Goal: Task Accomplishment & Management: Manage account settings

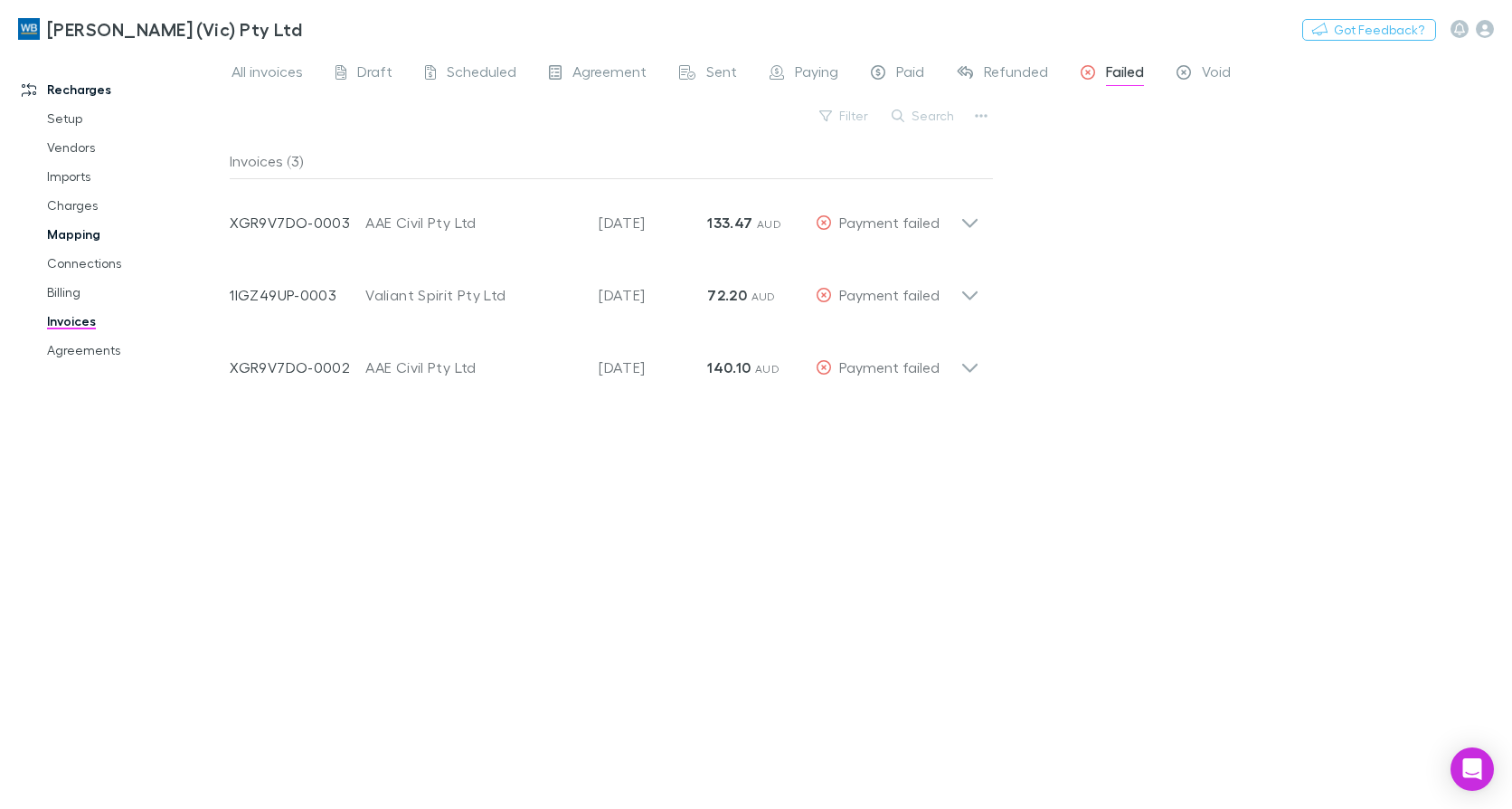
click at [71, 237] on link "Mapping" at bounding box center [133, 234] width 211 height 29
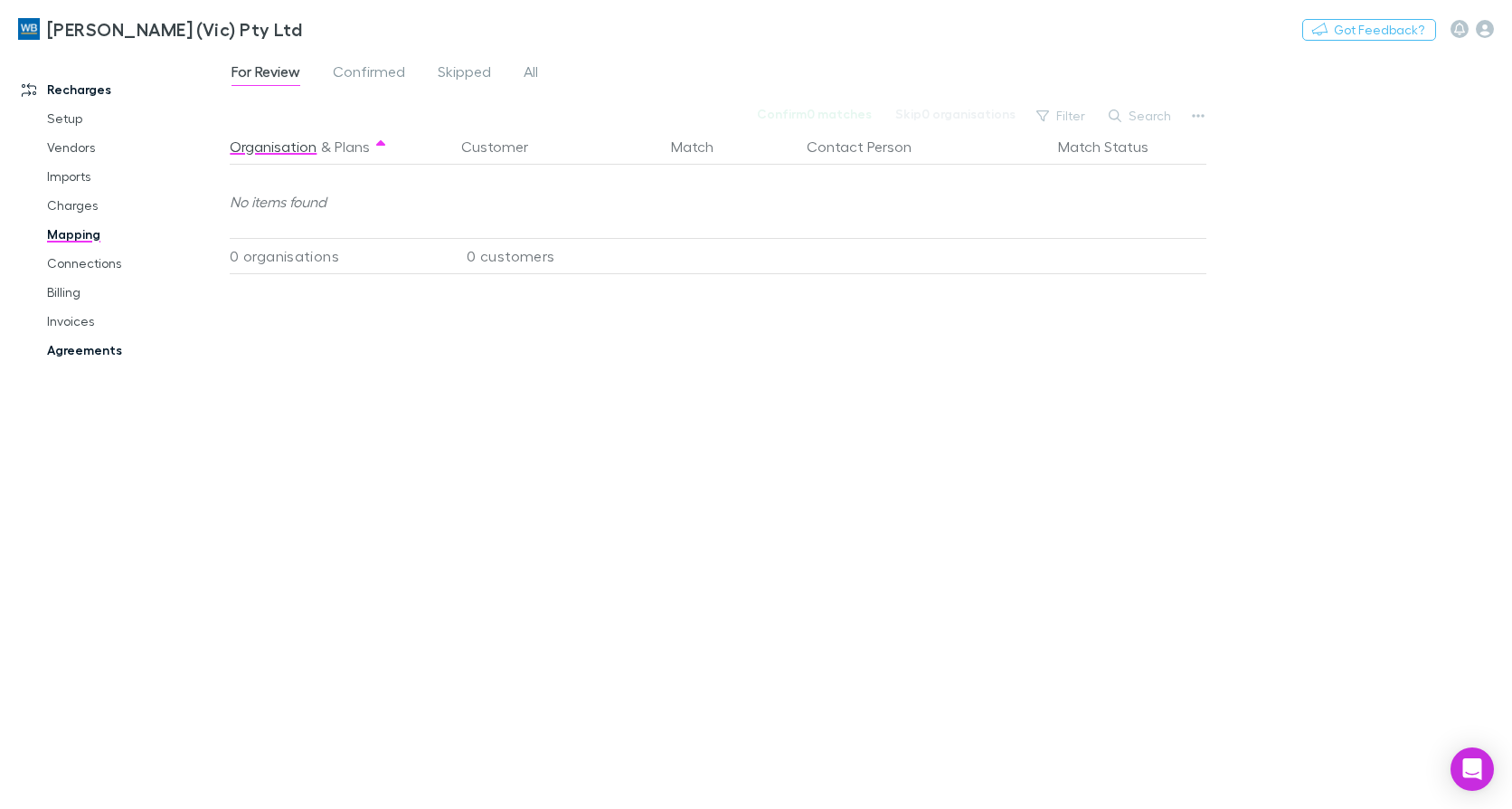
drag, startPoint x: 75, startPoint y: 343, endPoint x: 89, endPoint y: 343, distance: 14.0
click at [75, 343] on link "Agreements" at bounding box center [133, 350] width 211 height 29
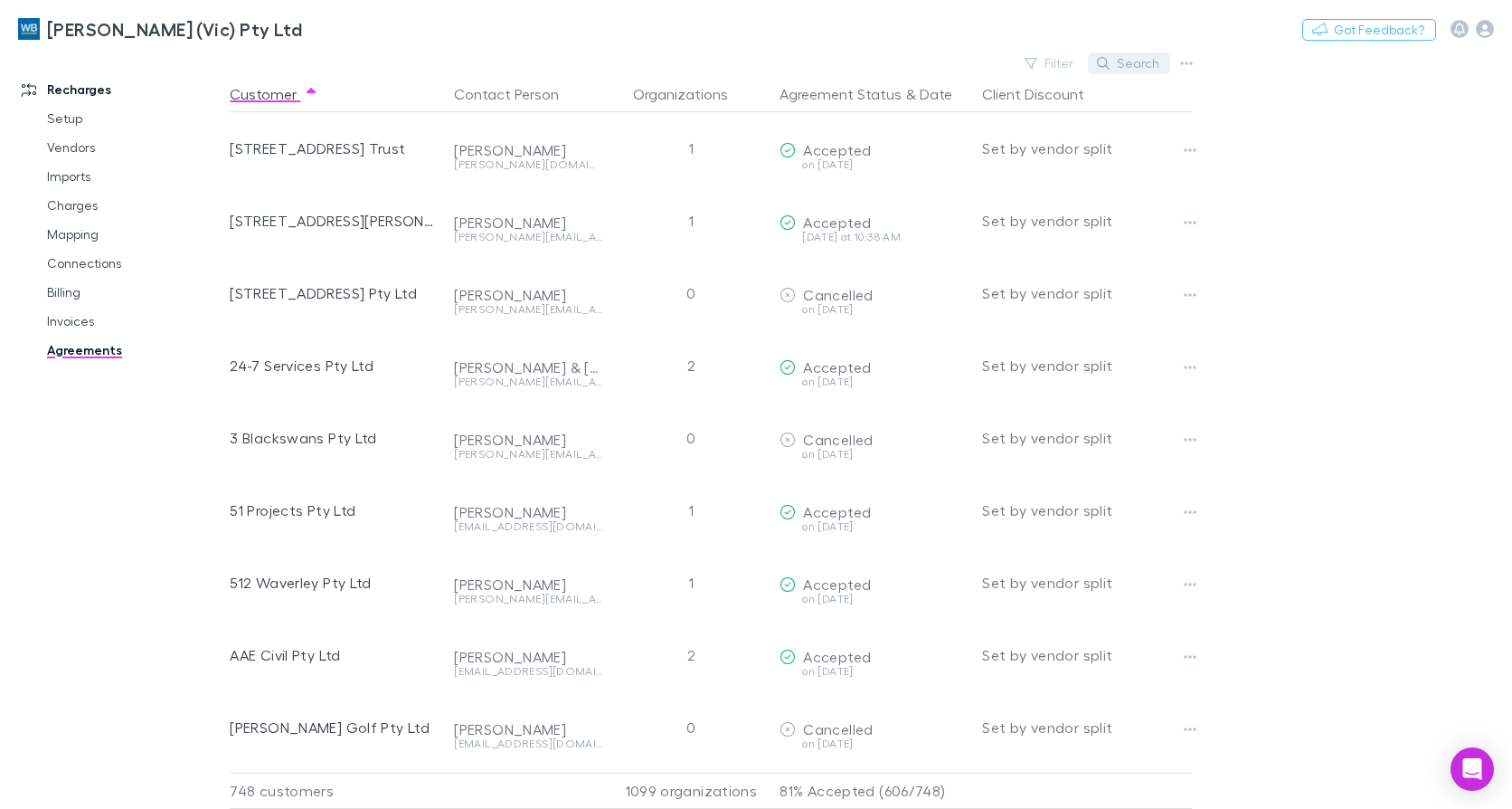
click at [1127, 60] on button "Search" at bounding box center [1129, 63] width 82 height 22
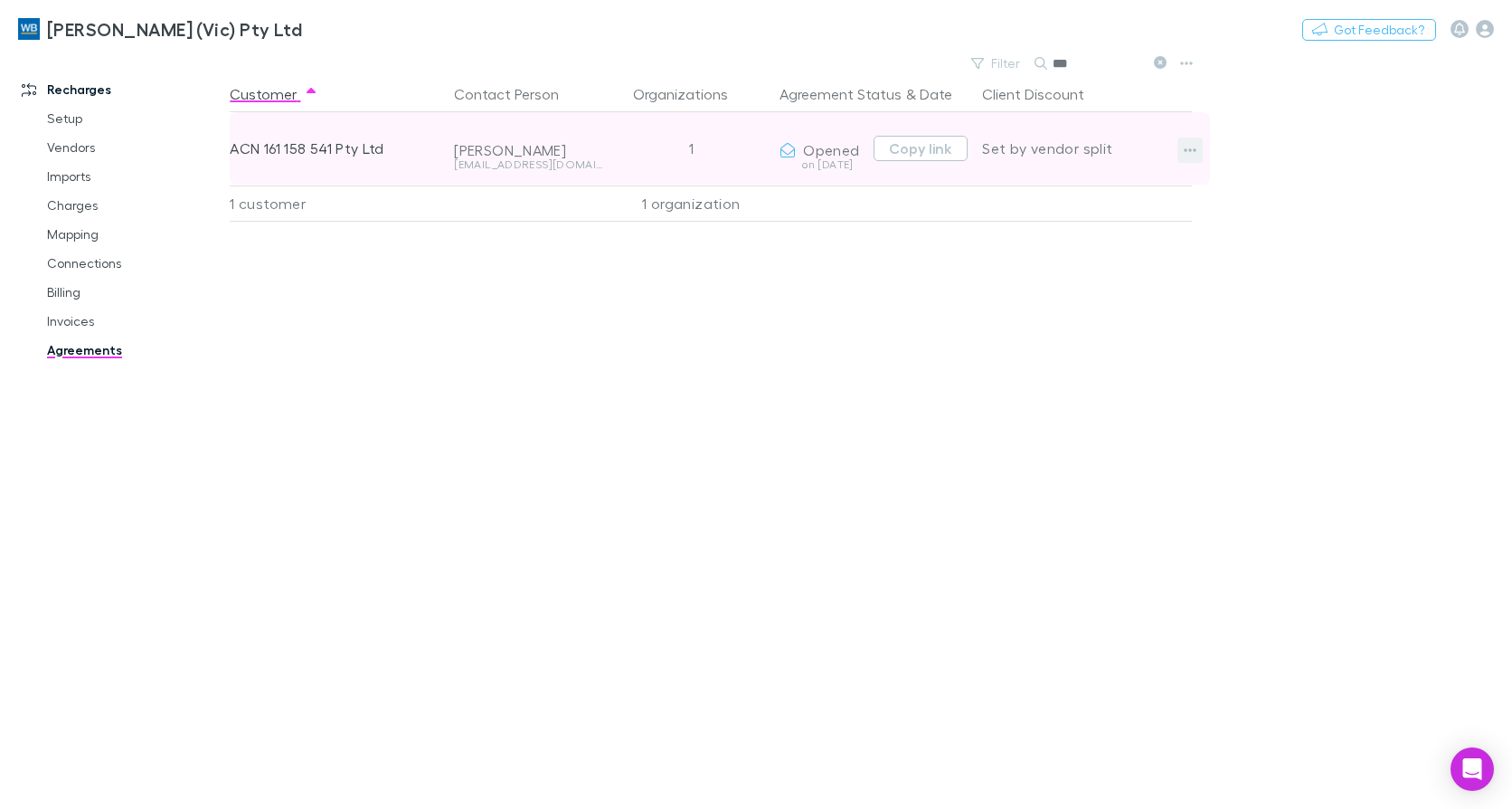
click at [1183, 143] on icon "button" at bounding box center [1189, 150] width 12 height 14
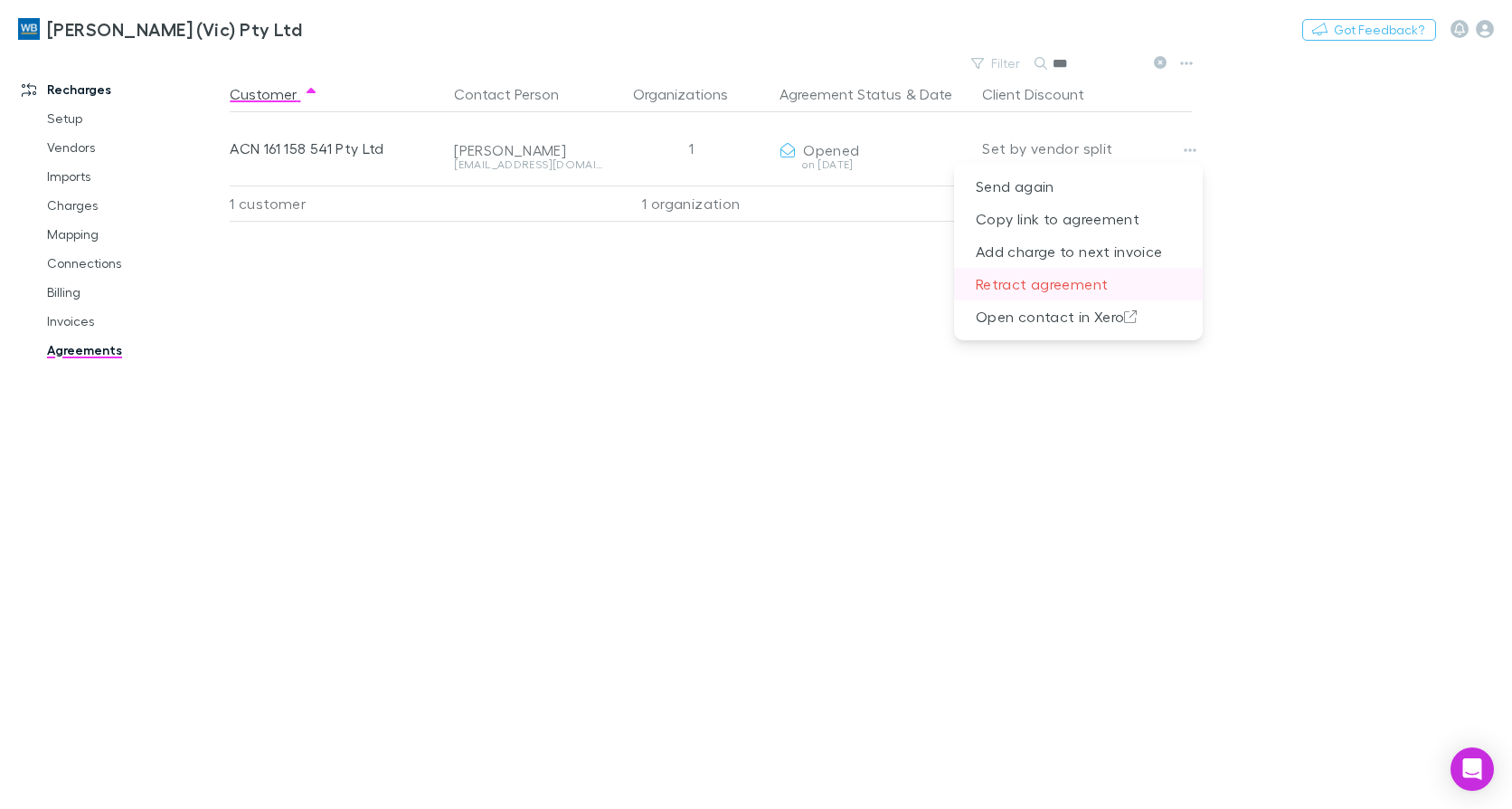
click at [1076, 273] on p "Retract agreement" at bounding box center [1078, 284] width 249 height 32
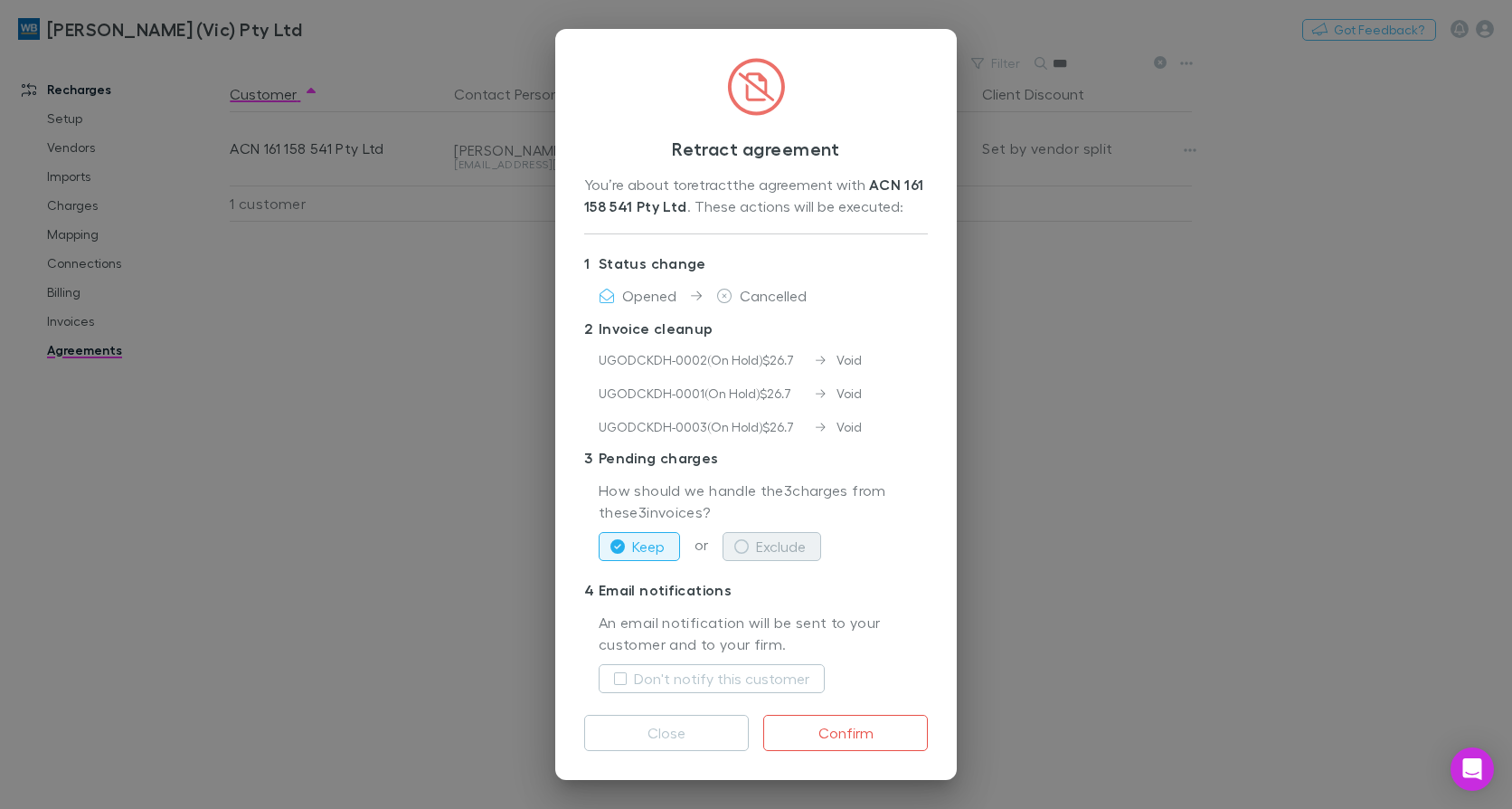
click at [809, 547] on button "Exclude" at bounding box center [771, 546] width 98 height 29
click at [692, 684] on label "Don't notify this customer" at bounding box center [721, 678] width 175 height 22
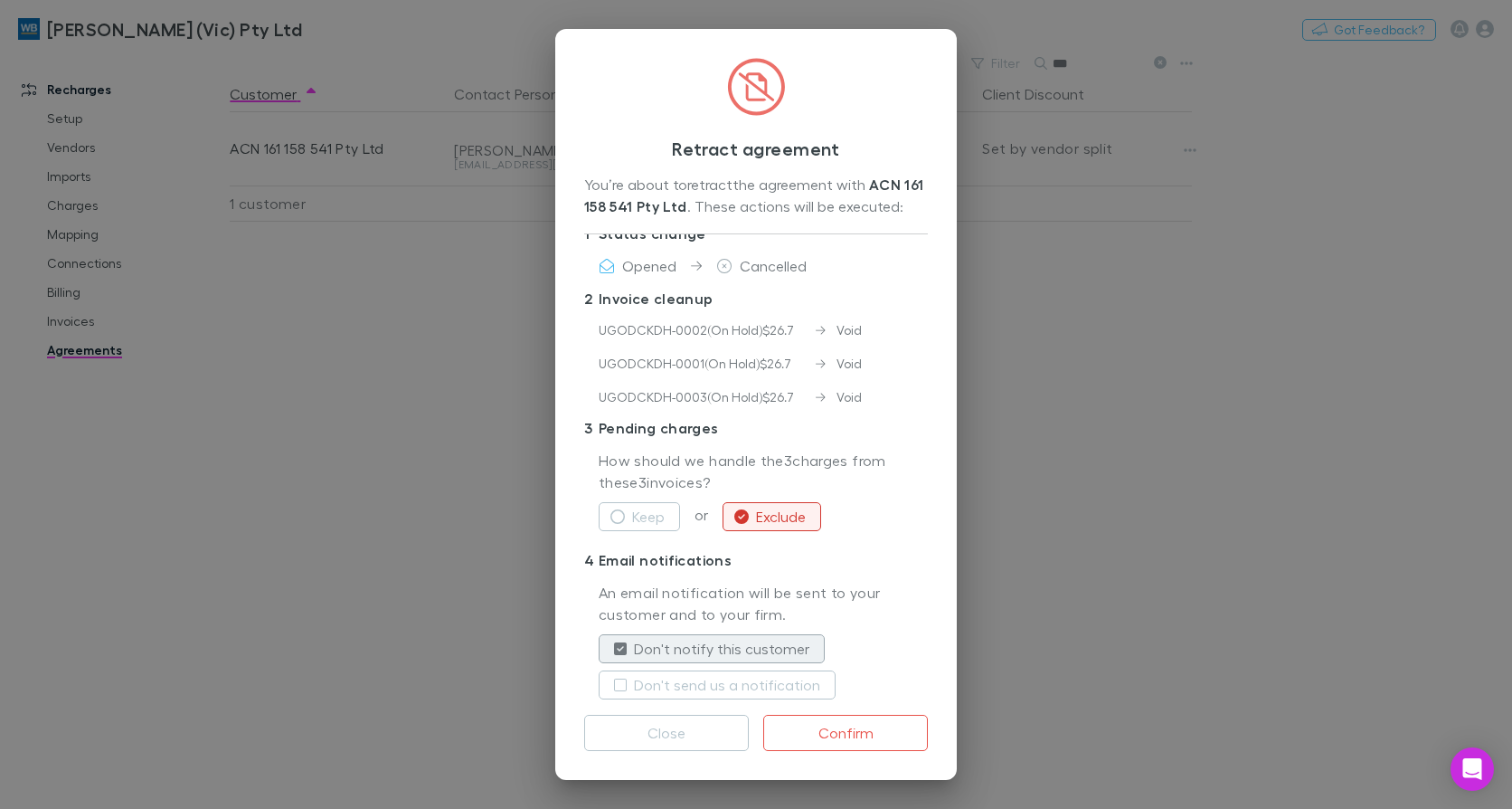
scroll to position [44, 0]
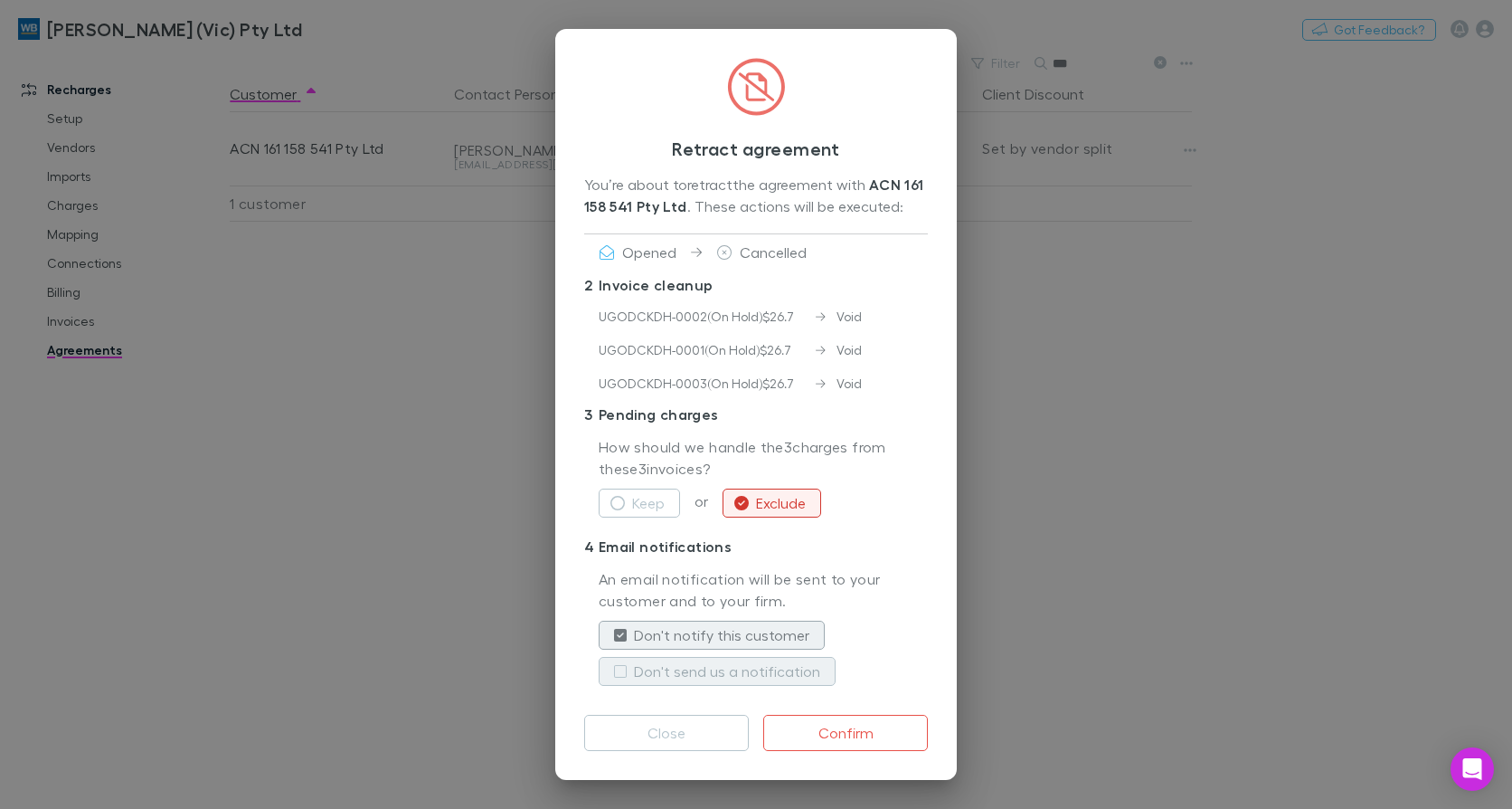
click at [721, 678] on label "Don't send us a notification" at bounding box center [727, 671] width 187 height 22
click at [844, 737] on button "Confirm" at bounding box center [845, 733] width 165 height 36
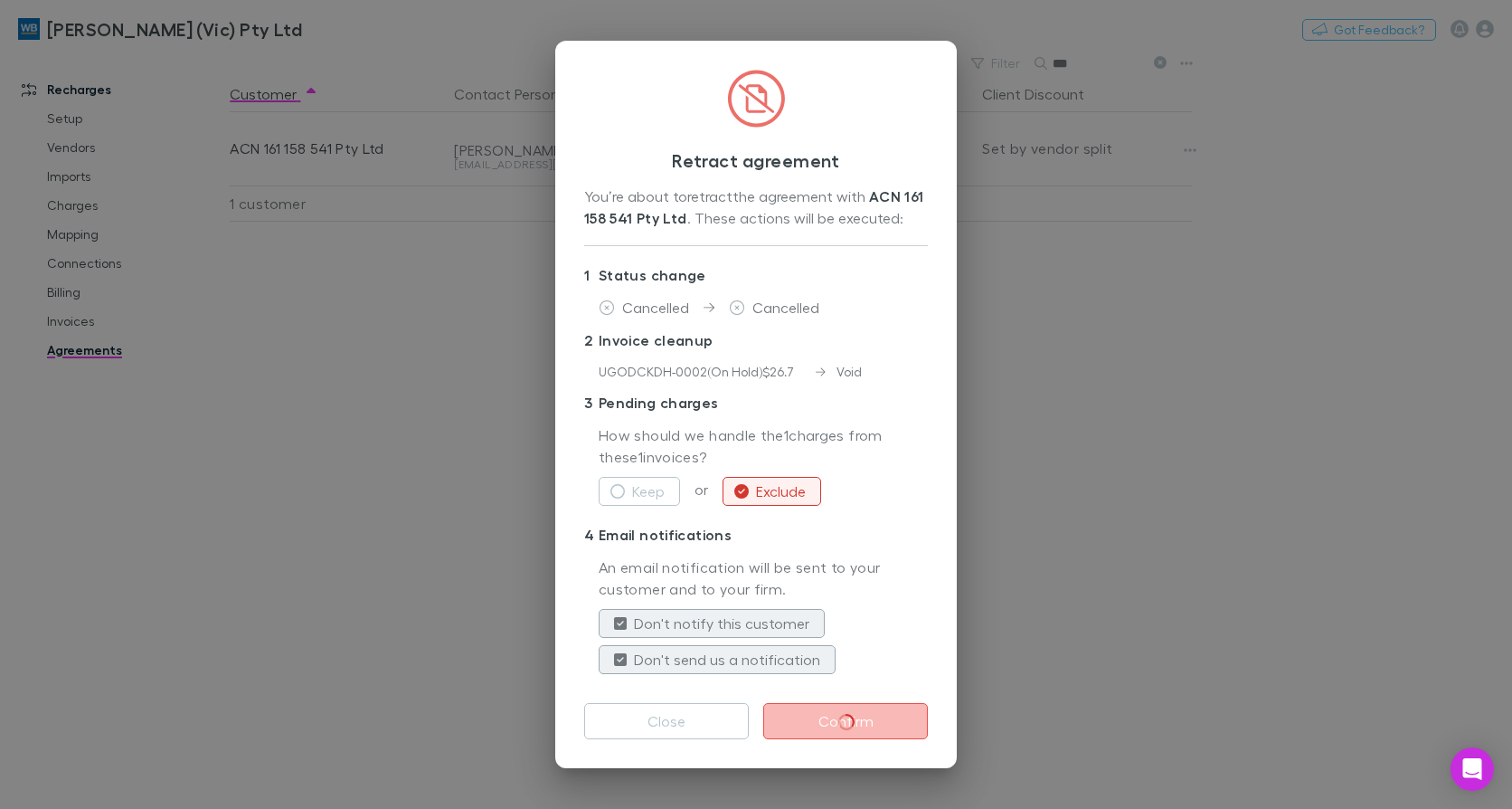
scroll to position [0, 0]
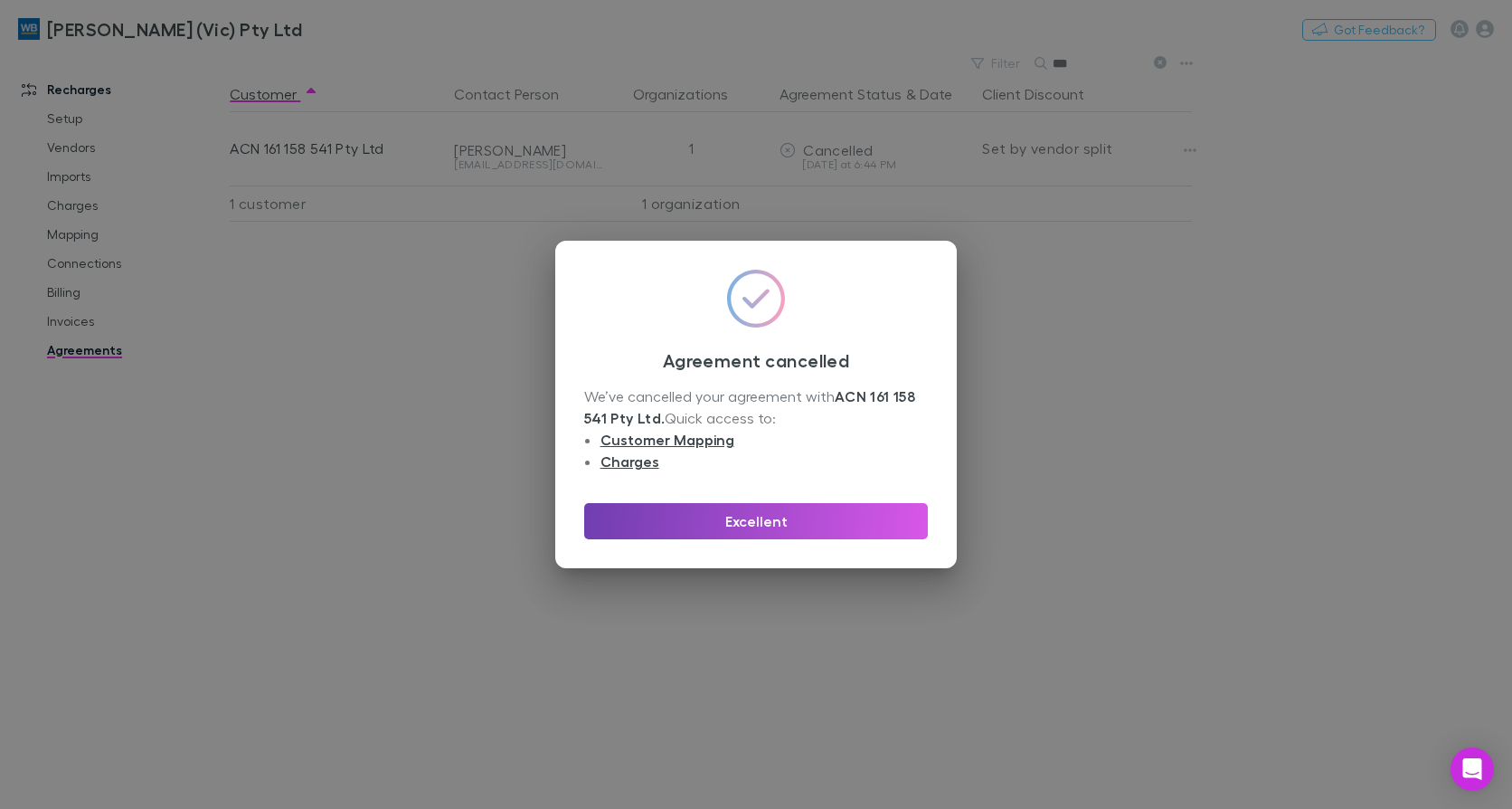
click at [811, 533] on button "Excellent" at bounding box center [756, 521] width 344 height 36
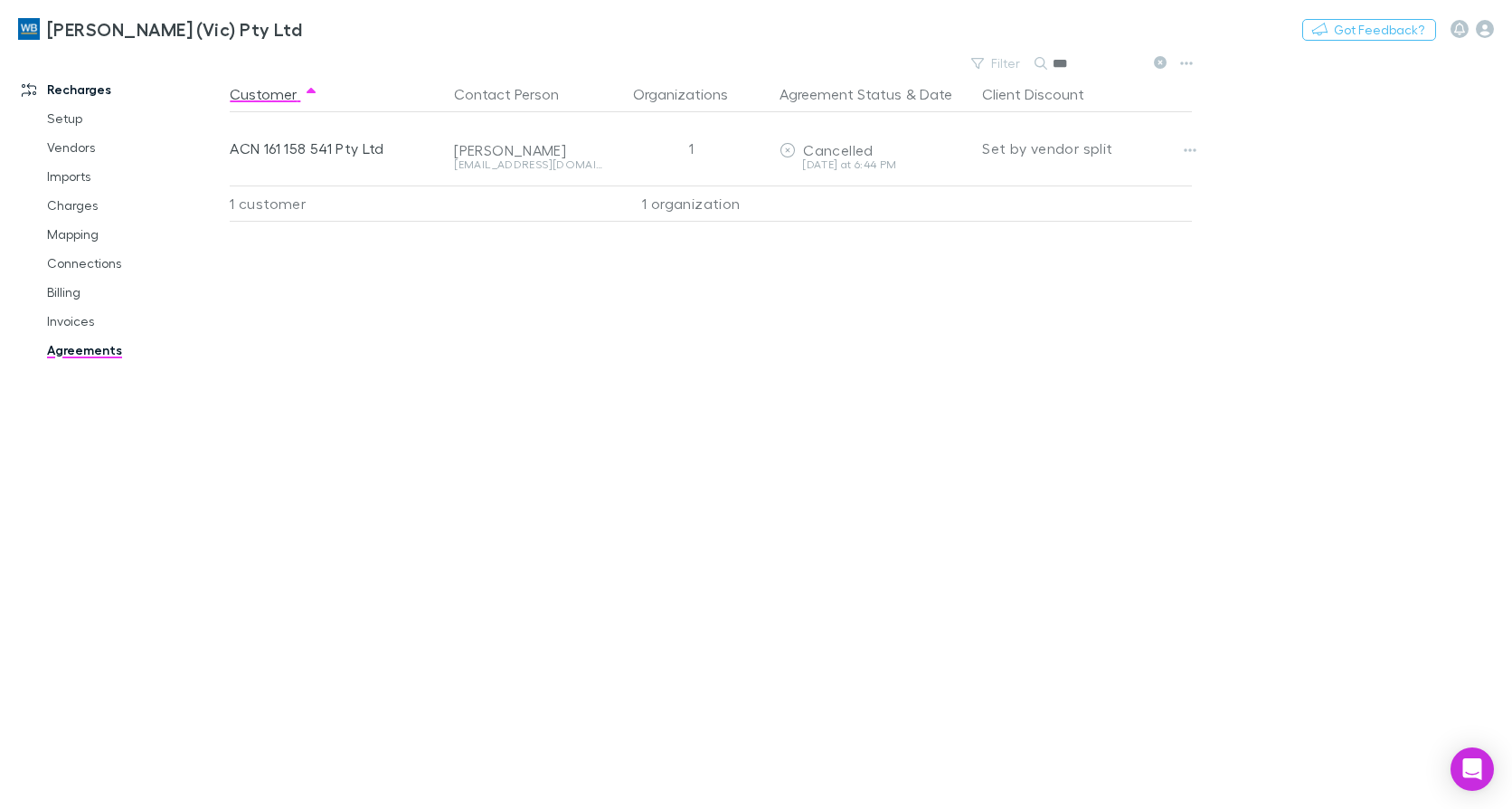
click at [1087, 63] on input "***" at bounding box center [1098, 63] width 91 height 26
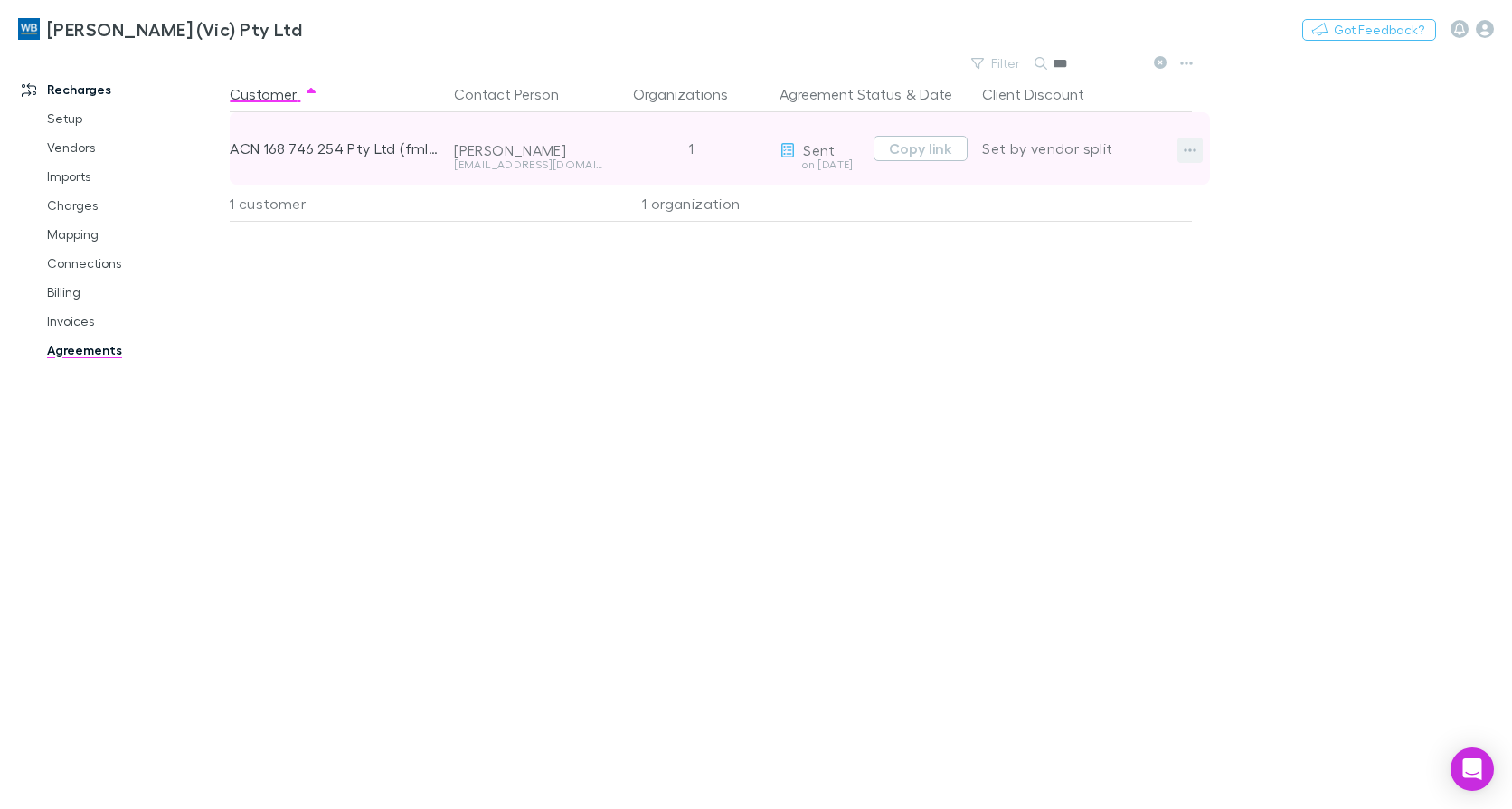
type input "***"
click at [1191, 148] on icon "button" at bounding box center [1189, 150] width 12 height 14
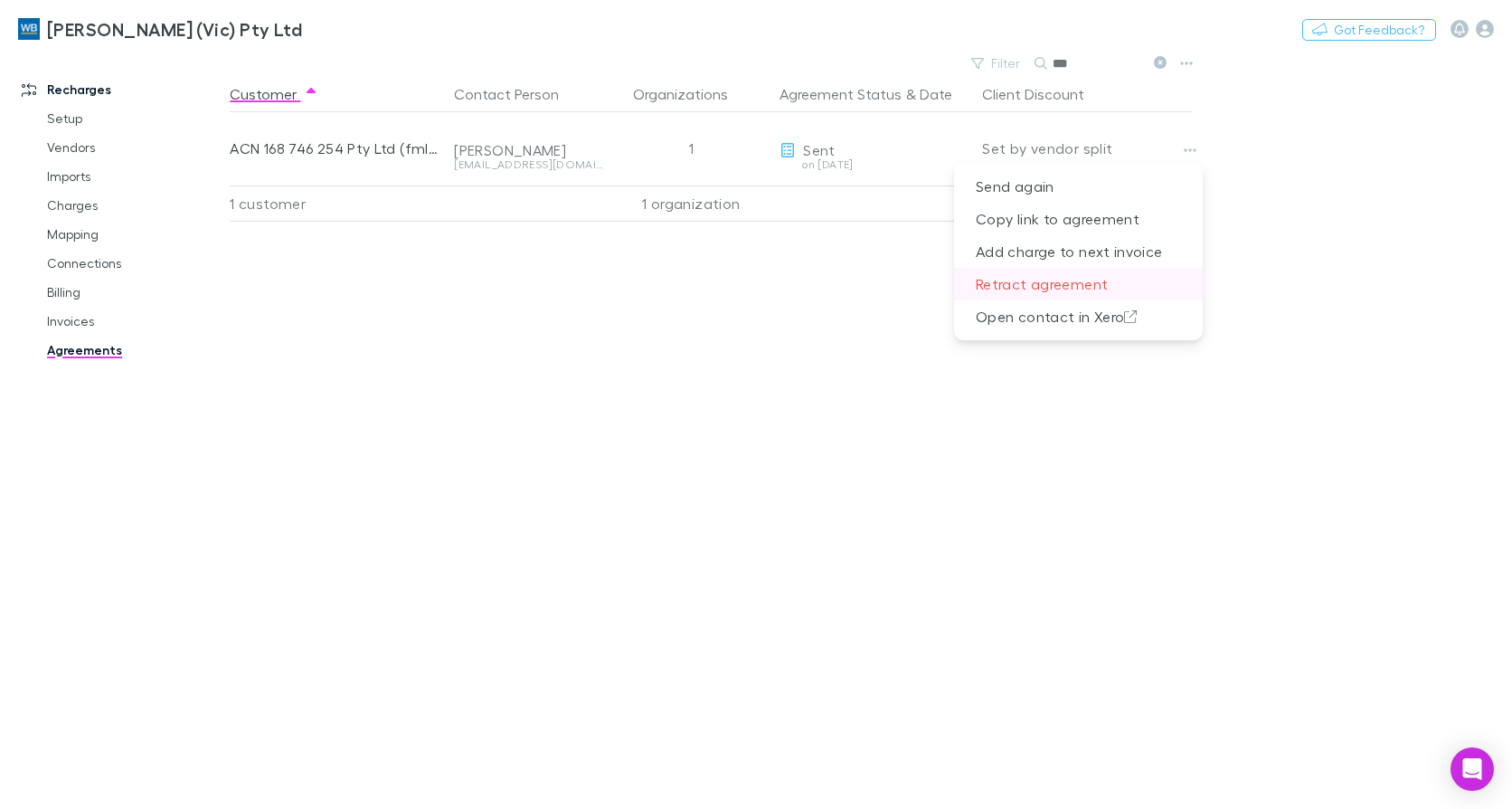
click at [1038, 275] on p "Retract agreement" at bounding box center [1078, 284] width 249 height 32
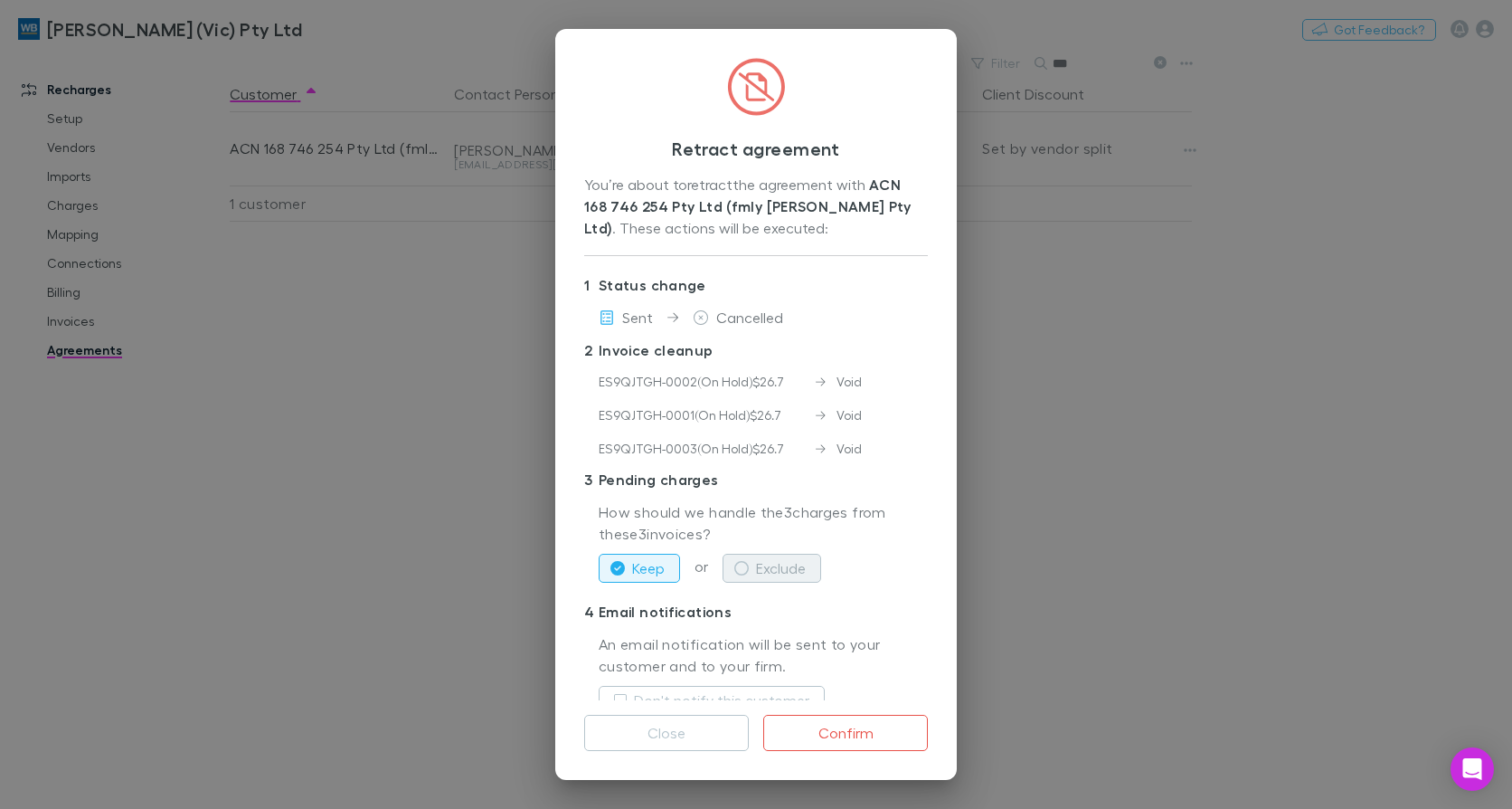
drag, startPoint x: 797, startPoint y: 564, endPoint x: 801, endPoint y: 580, distance: 16.5
click at [797, 564] on button "Exclude" at bounding box center [771, 568] width 98 height 29
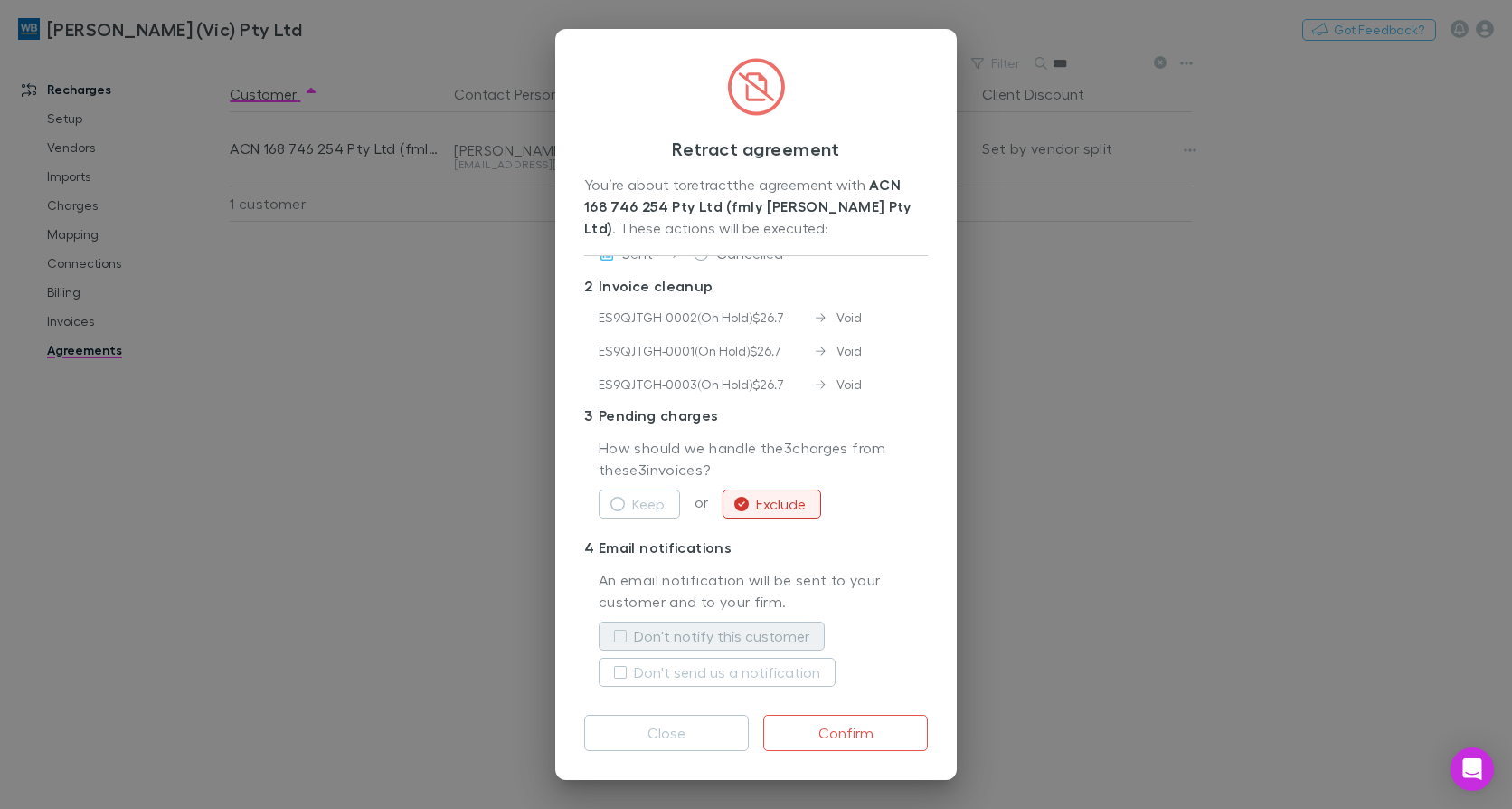
scroll to position [65, 0]
click at [698, 620] on button "Don't notify this customer" at bounding box center [711, 635] width 226 height 29
click at [747, 664] on label "Don't send us a notification" at bounding box center [727, 671] width 187 height 22
click at [867, 738] on button "Confirm" at bounding box center [845, 733] width 165 height 36
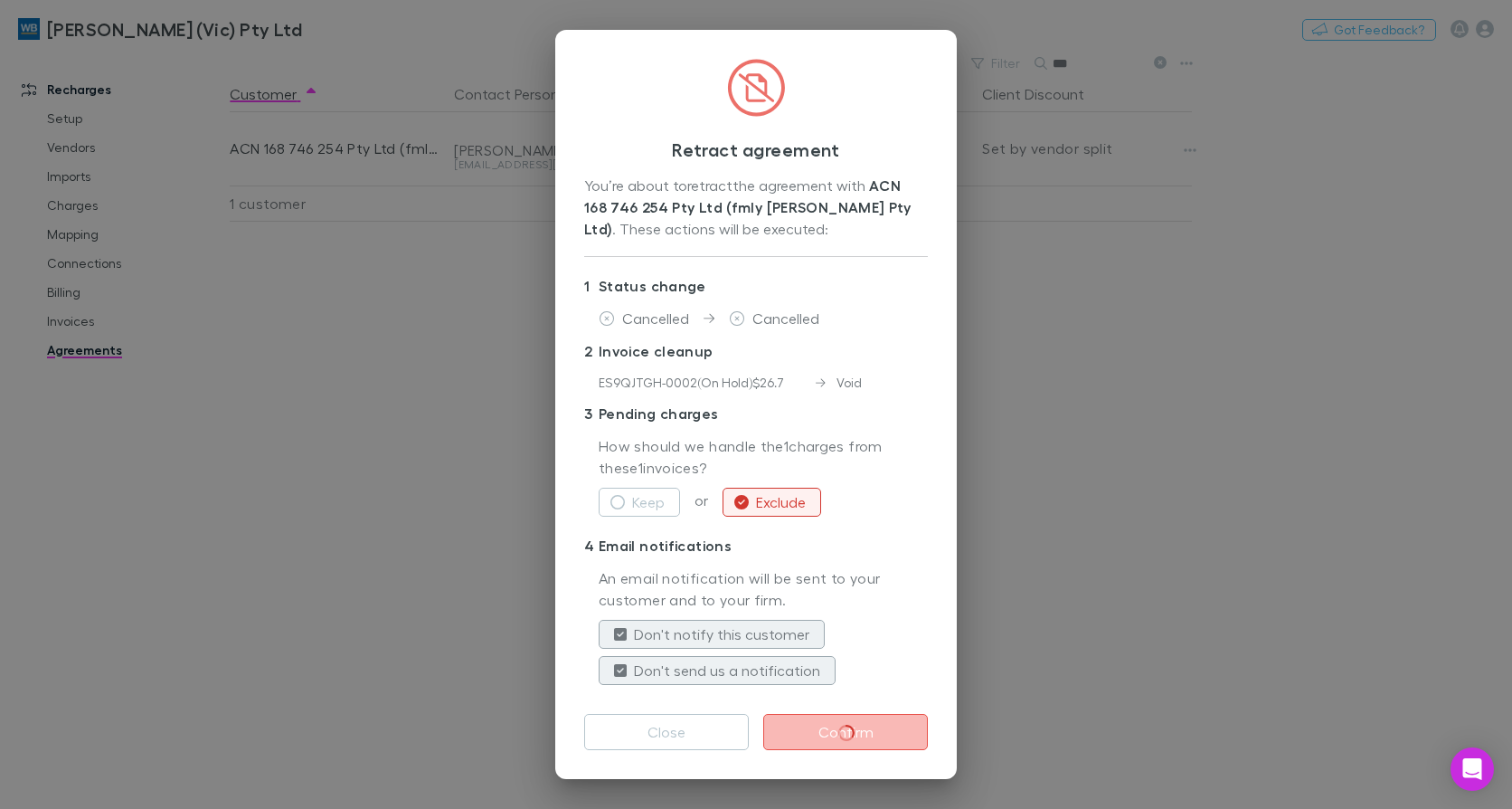
scroll to position [0, 0]
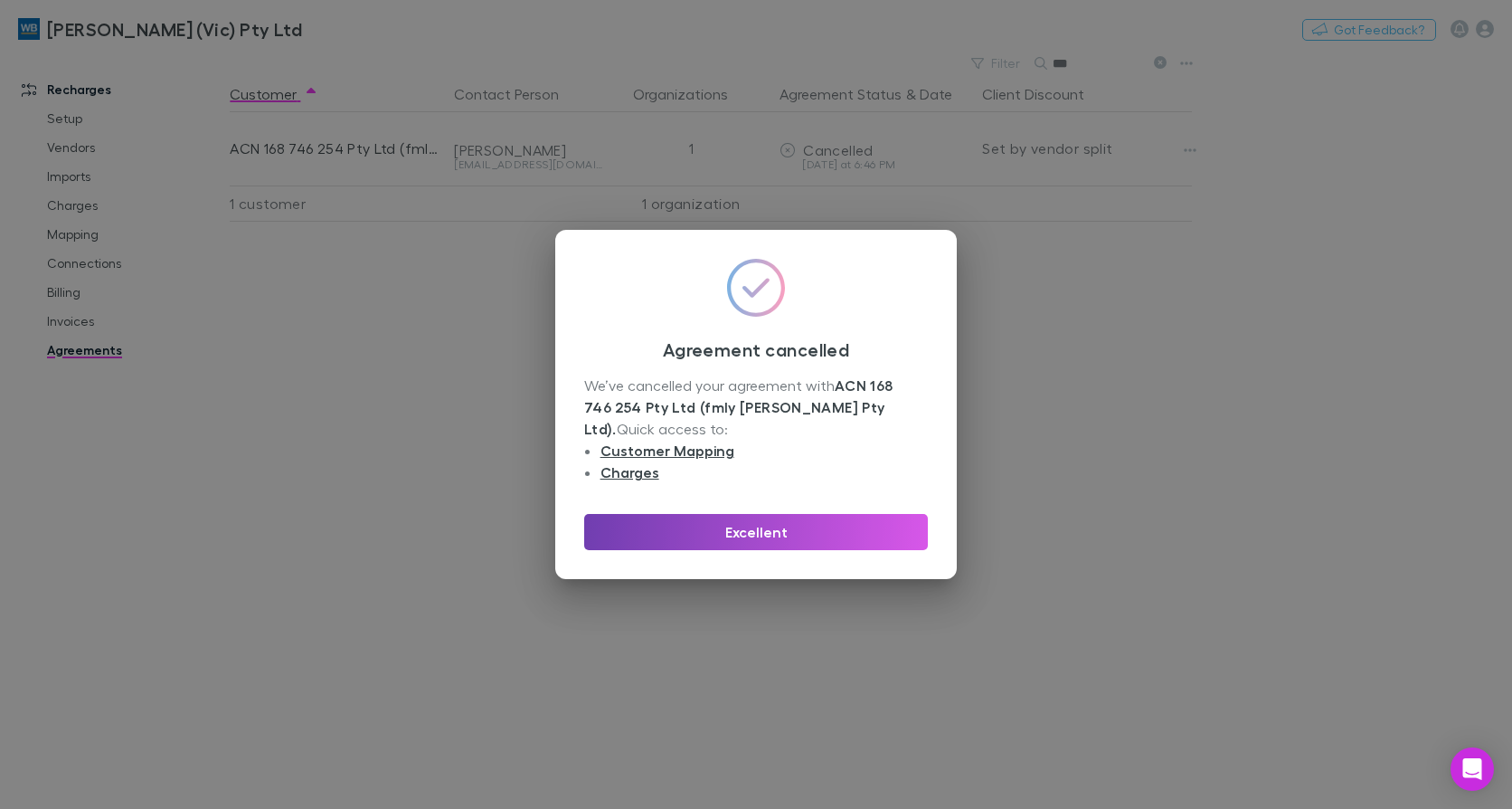
drag, startPoint x: 684, startPoint y: 506, endPoint x: 15, endPoint y: 506, distance: 669.0
click at [684, 514] on button "Excellent" at bounding box center [756, 532] width 344 height 36
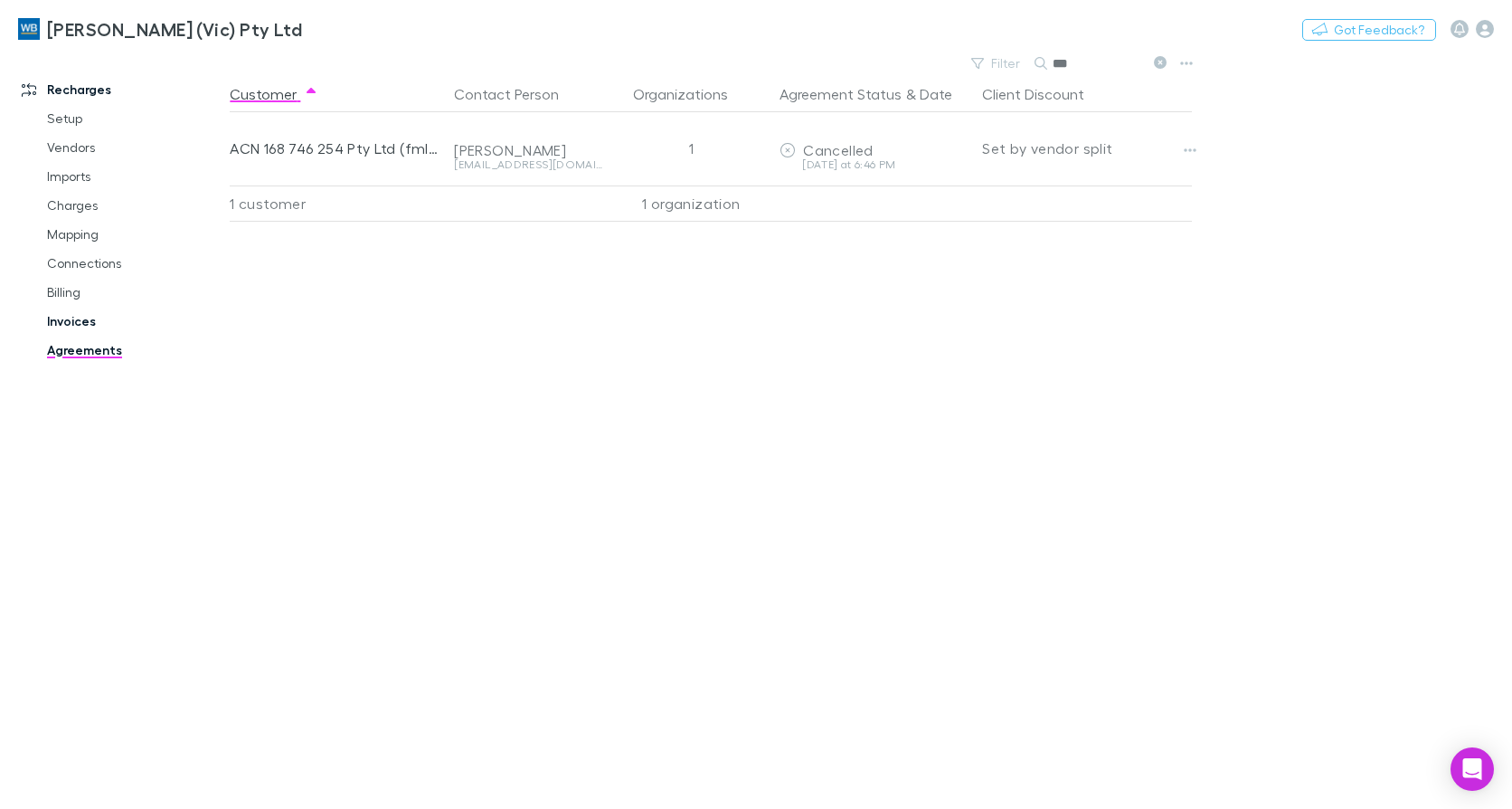
click at [84, 323] on link "Invoices" at bounding box center [133, 321] width 211 height 29
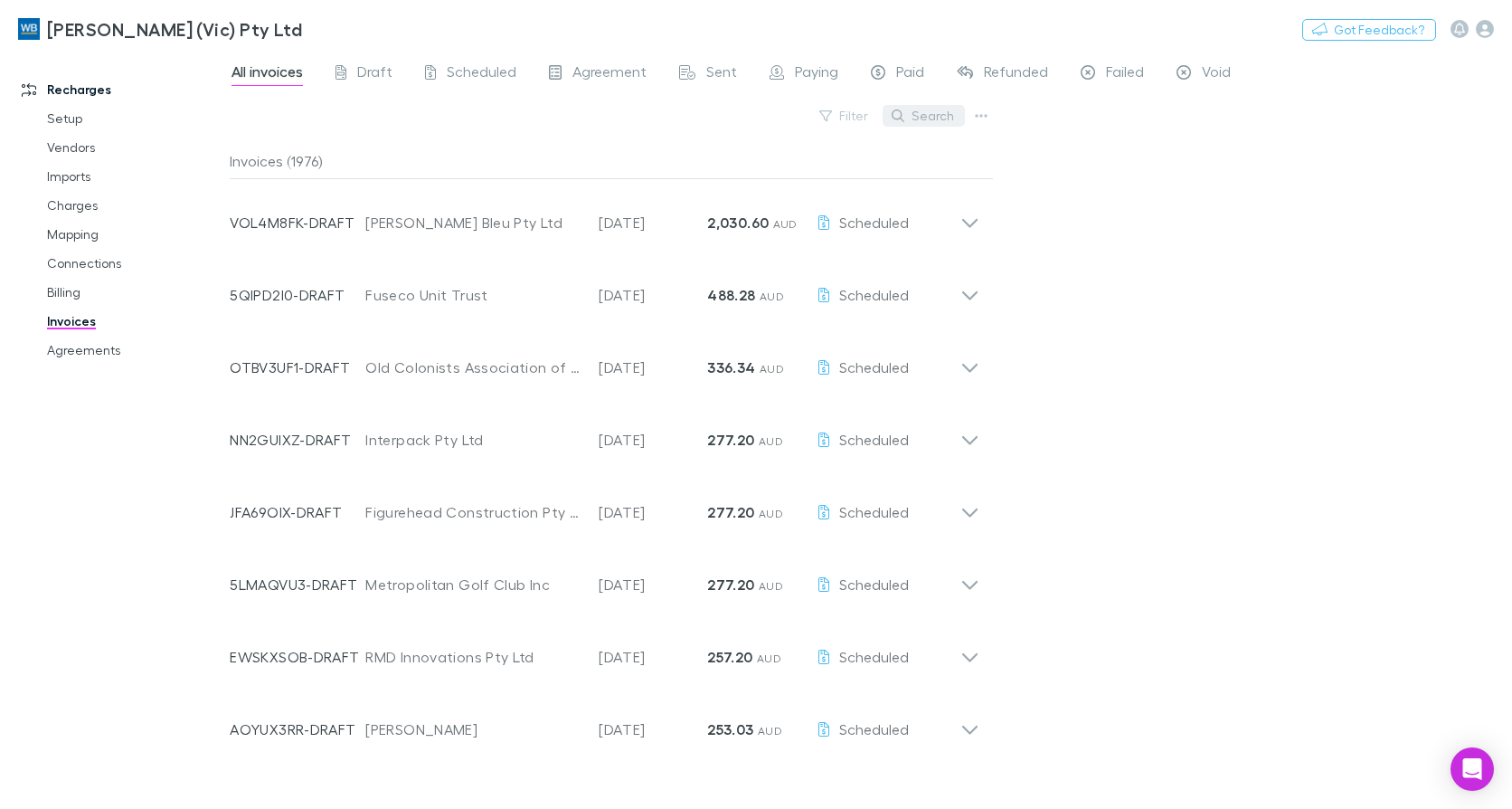
click at [934, 106] on button "Search" at bounding box center [923, 115] width 82 height 22
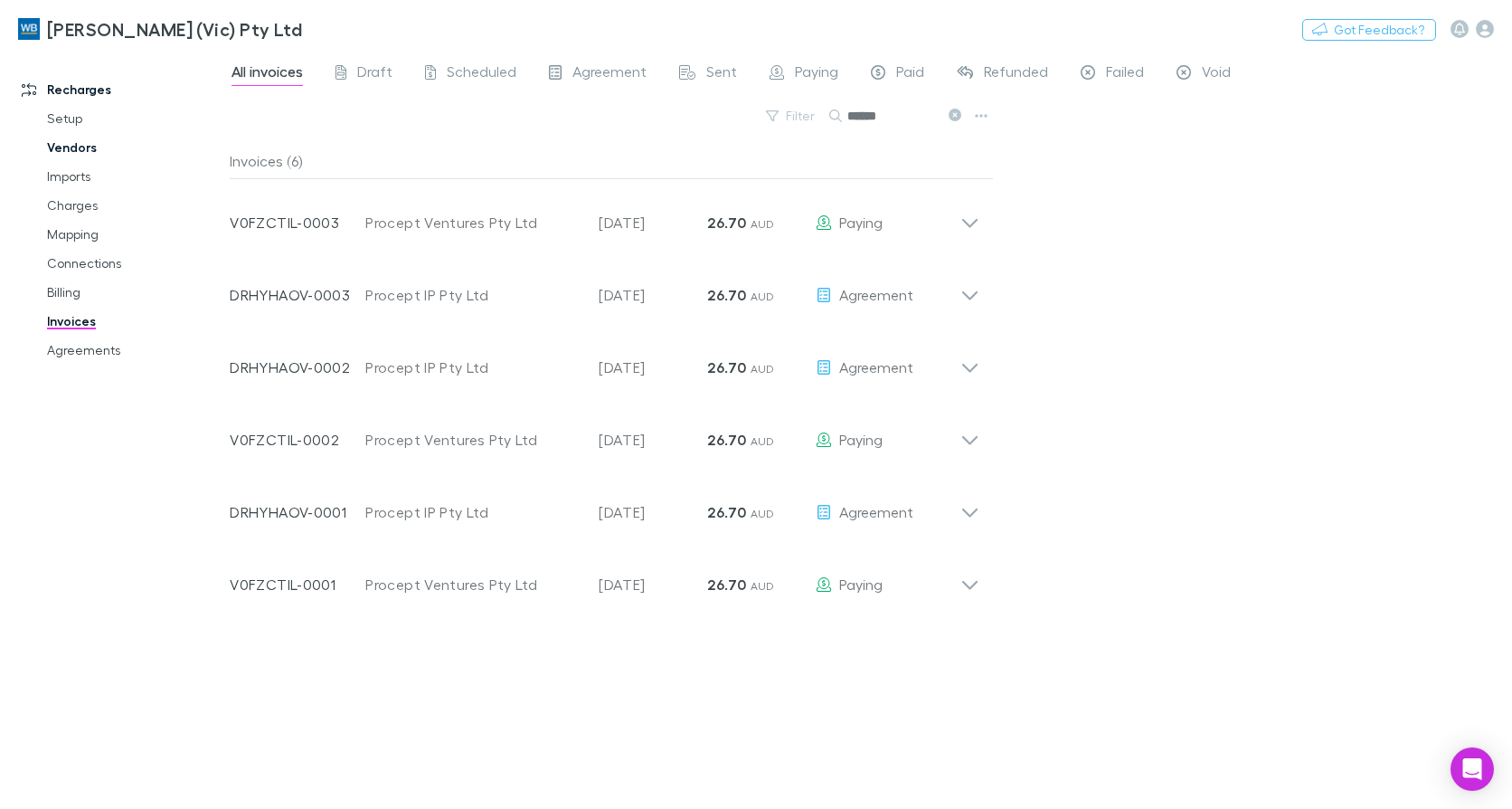
type input "******"
drag, startPoint x: 952, startPoint y: 113, endPoint x: 1112, endPoint y: 66, distance: 166.8
click at [952, 113] on icon at bounding box center [955, 114] width 12 height 12
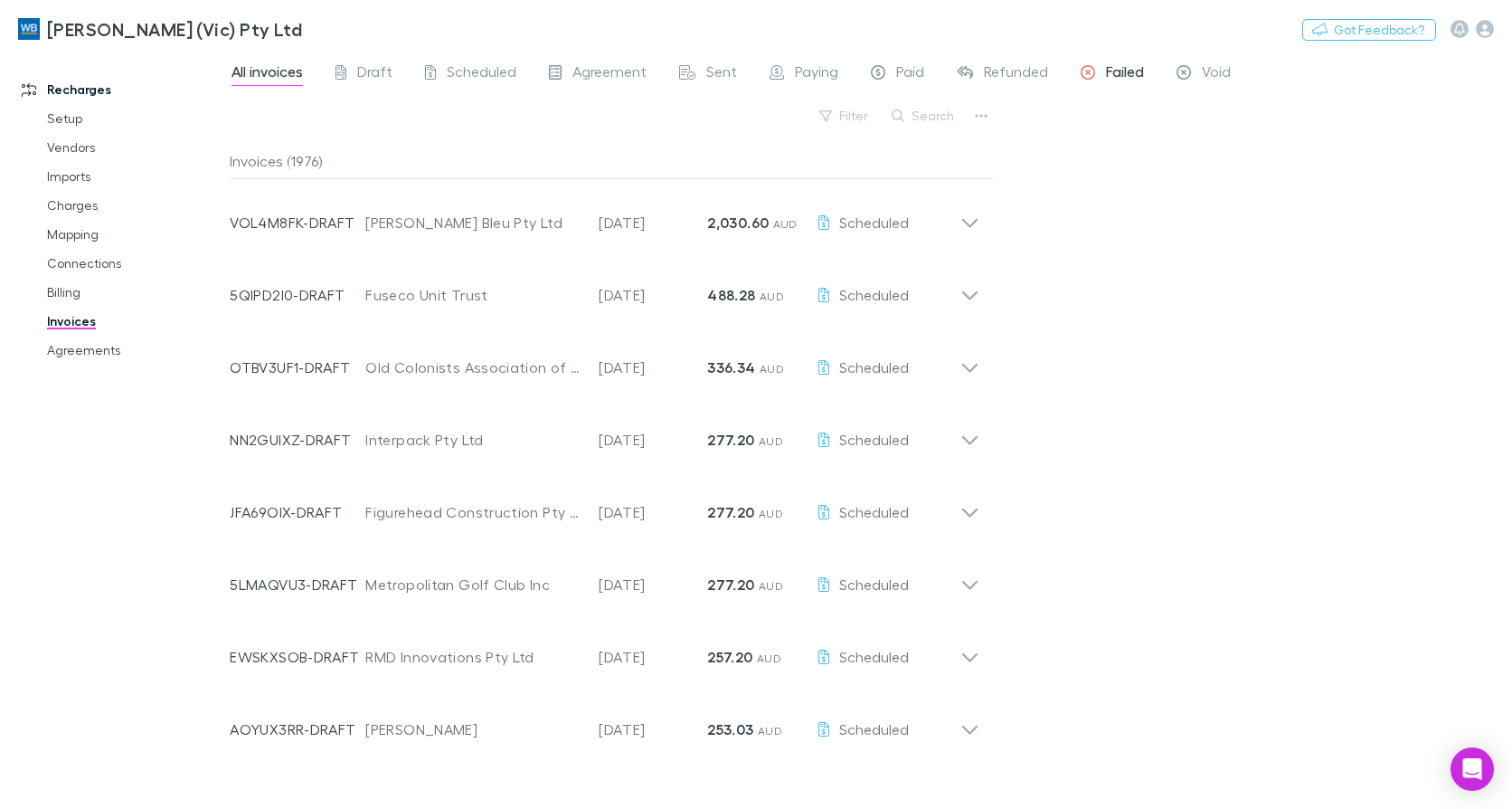
click at [1112, 66] on span "Failed" at bounding box center [1125, 73] width 38 height 24
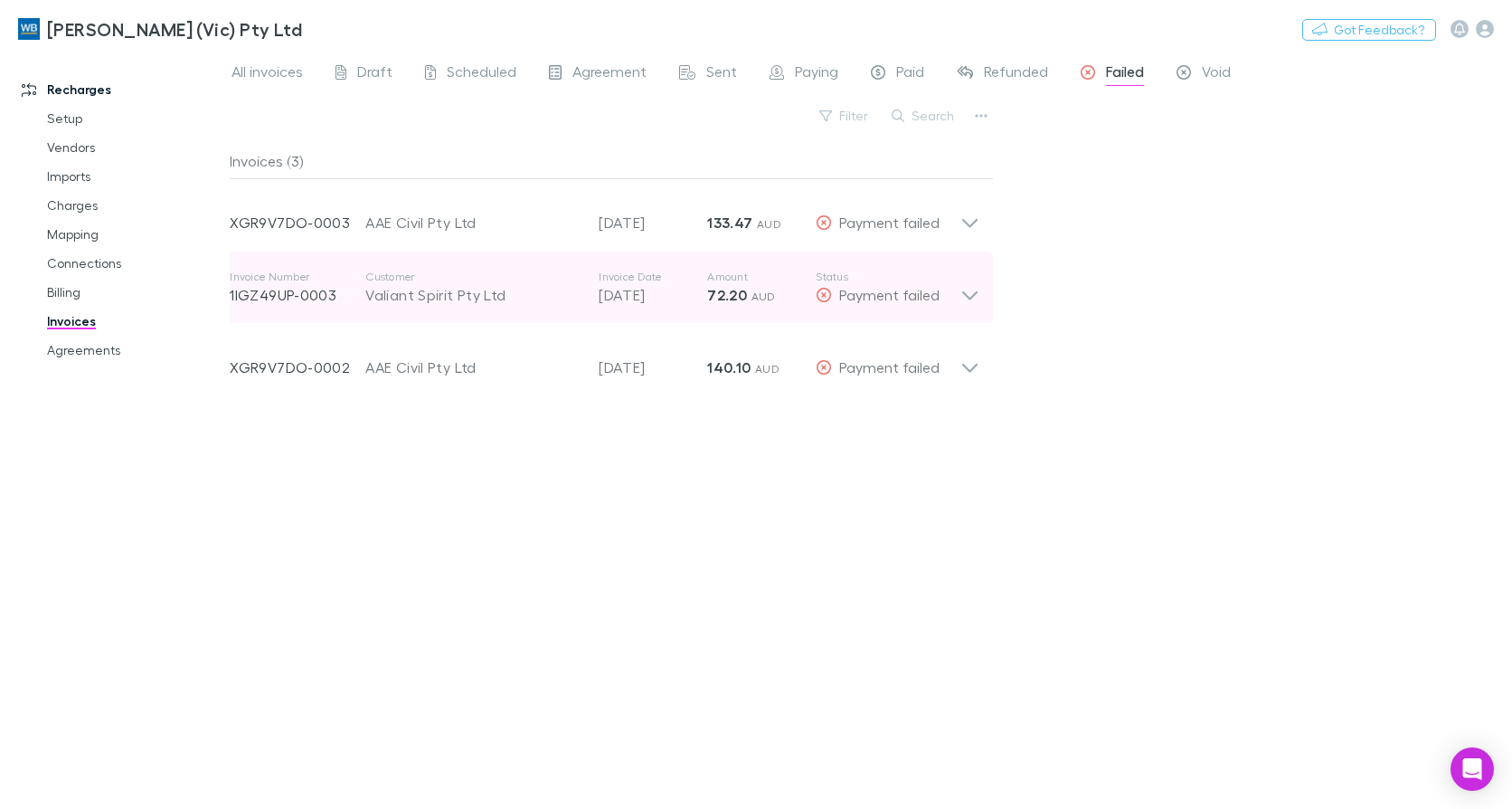
click at [968, 286] on icon at bounding box center [970, 288] width 19 height 36
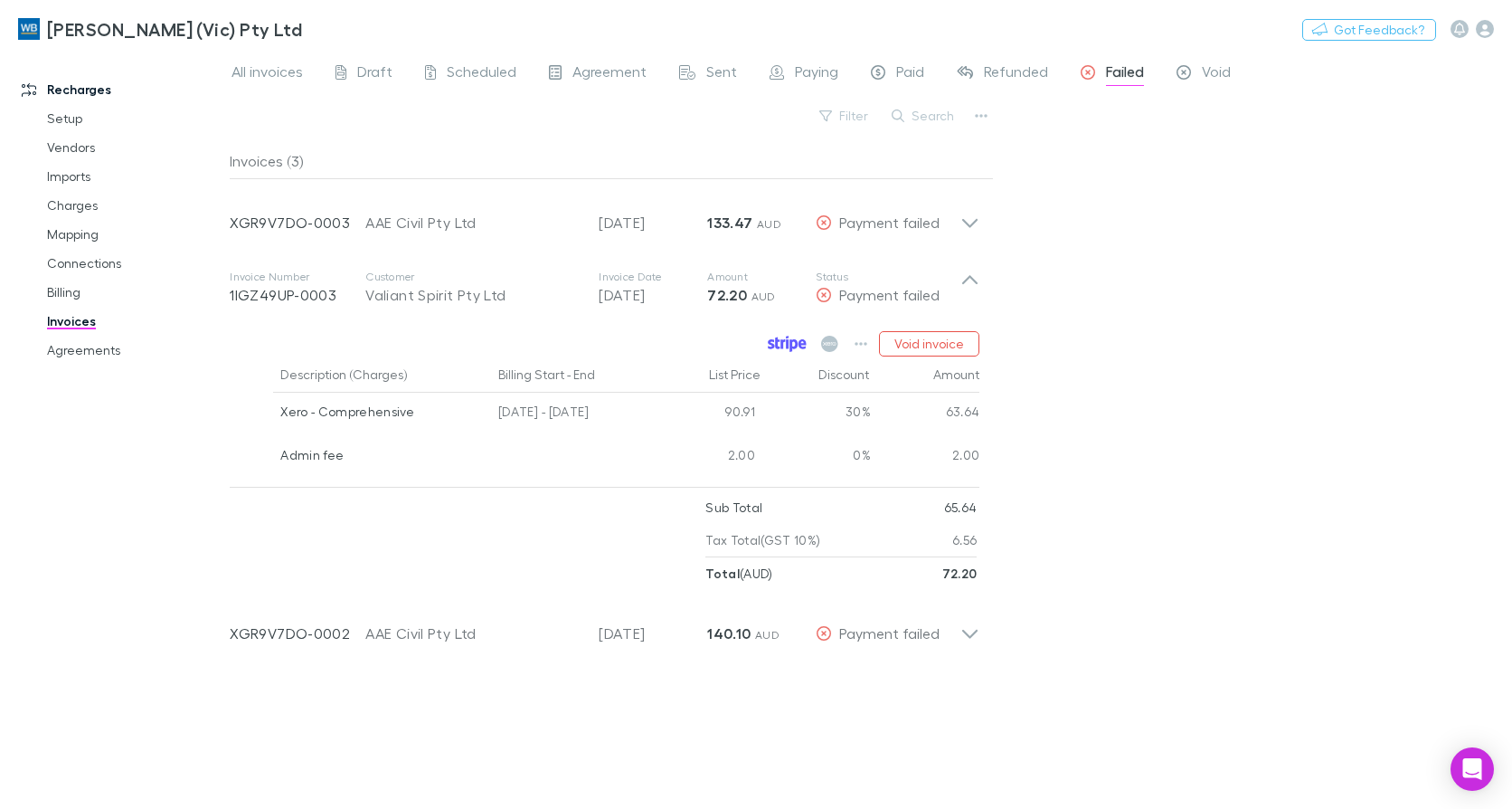
click at [773, 334] on link at bounding box center [787, 343] width 48 height 26
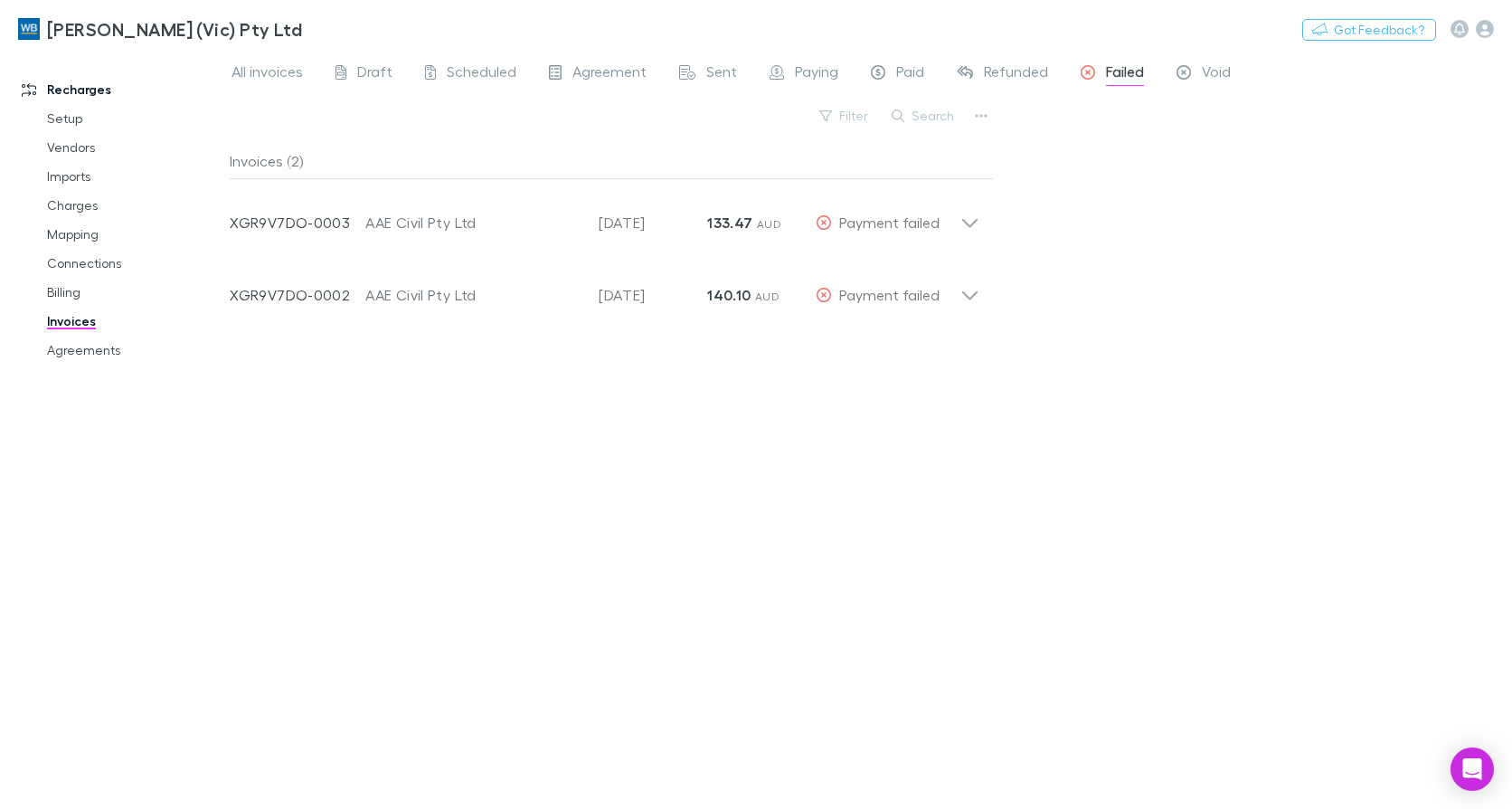
click at [936, 101] on div "All invoices Draft Scheduled Agreement Sent Paying Paid Refunded Failed Void Fi…" at bounding box center [871, 429] width 1282 height 758
click at [944, 118] on button "Search" at bounding box center [923, 115] width 82 height 22
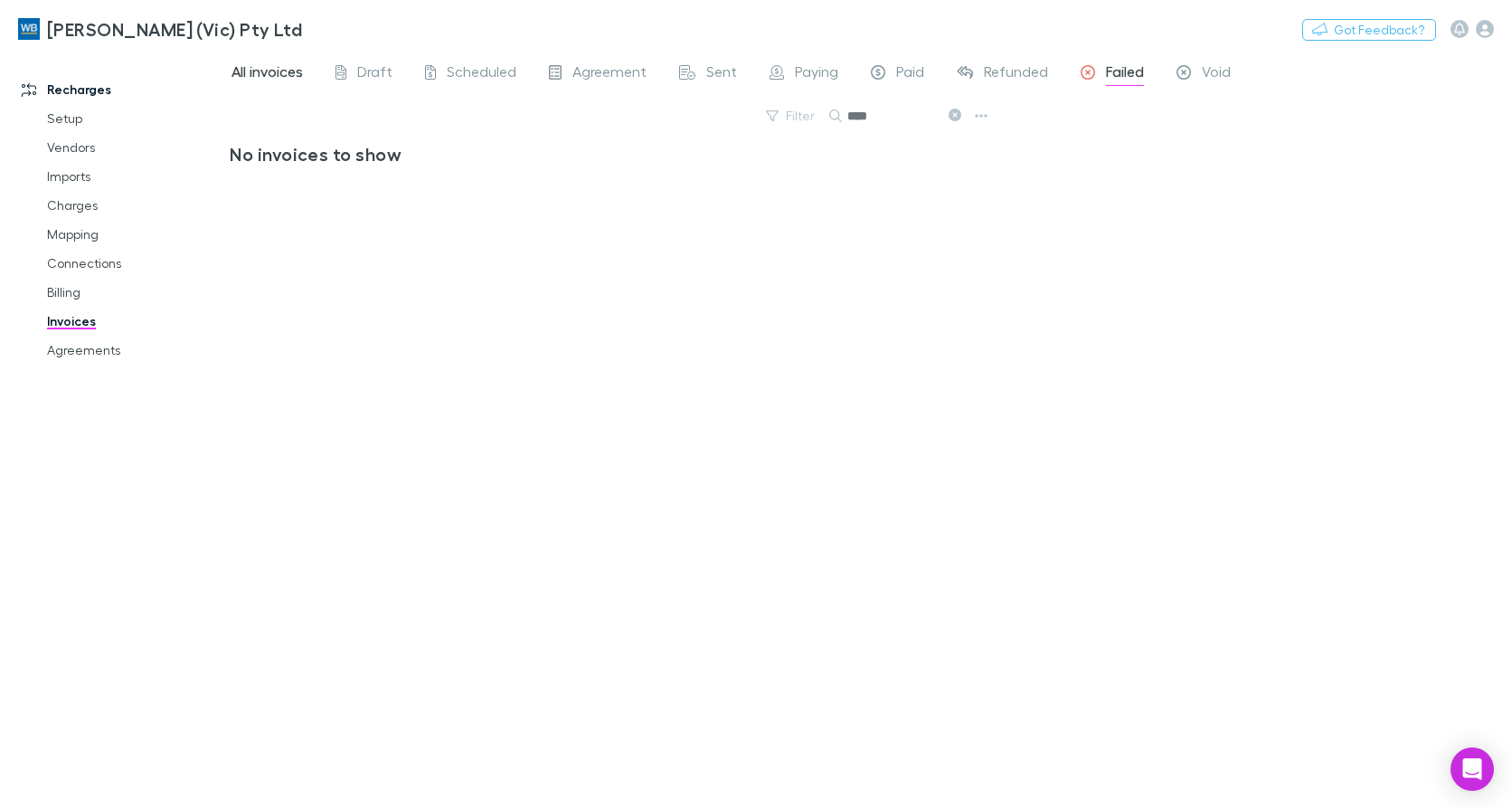
type input "****"
click at [285, 71] on span "All invoices" at bounding box center [267, 73] width 71 height 24
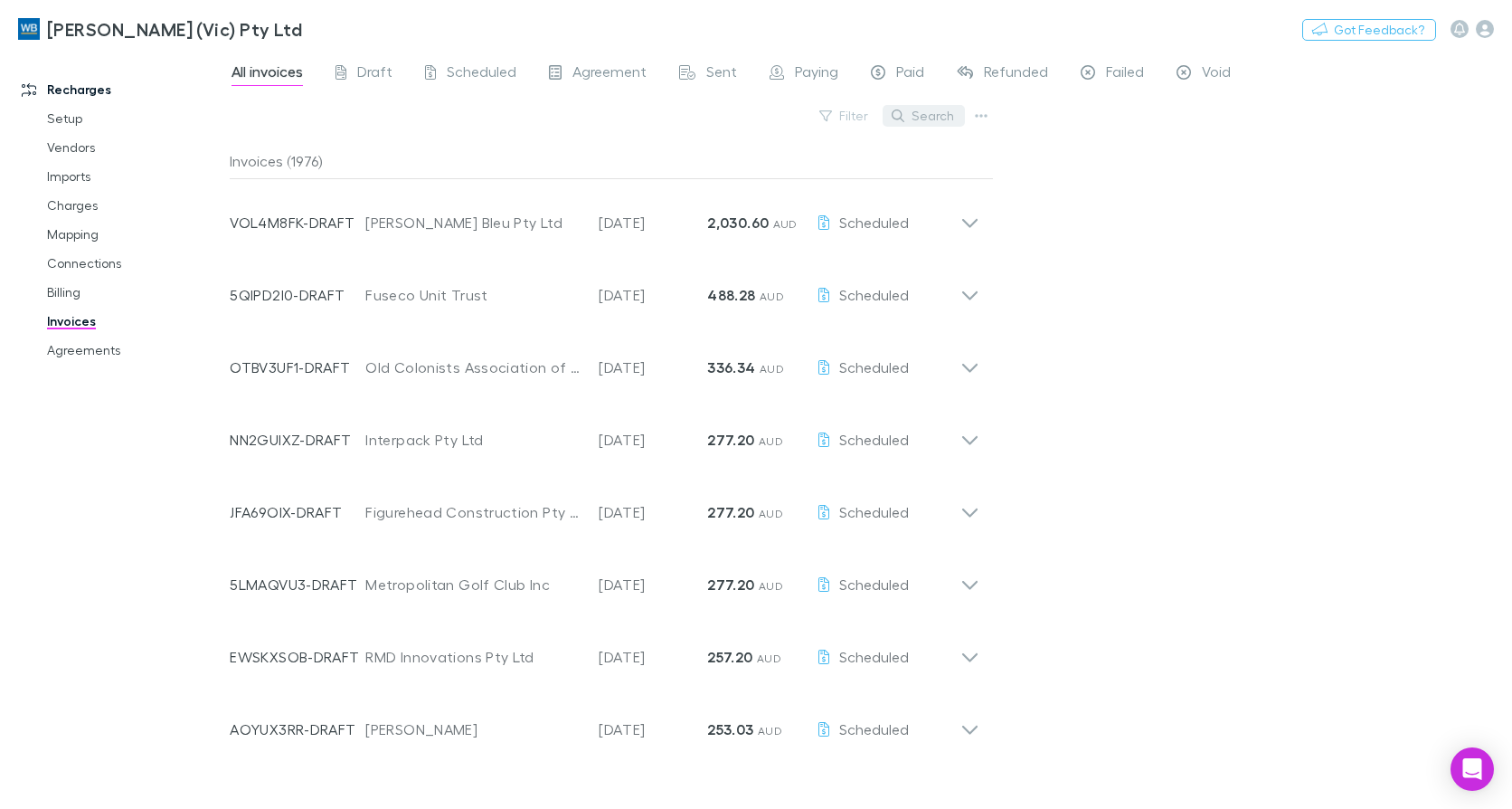
click at [947, 120] on button "Search" at bounding box center [923, 115] width 82 height 22
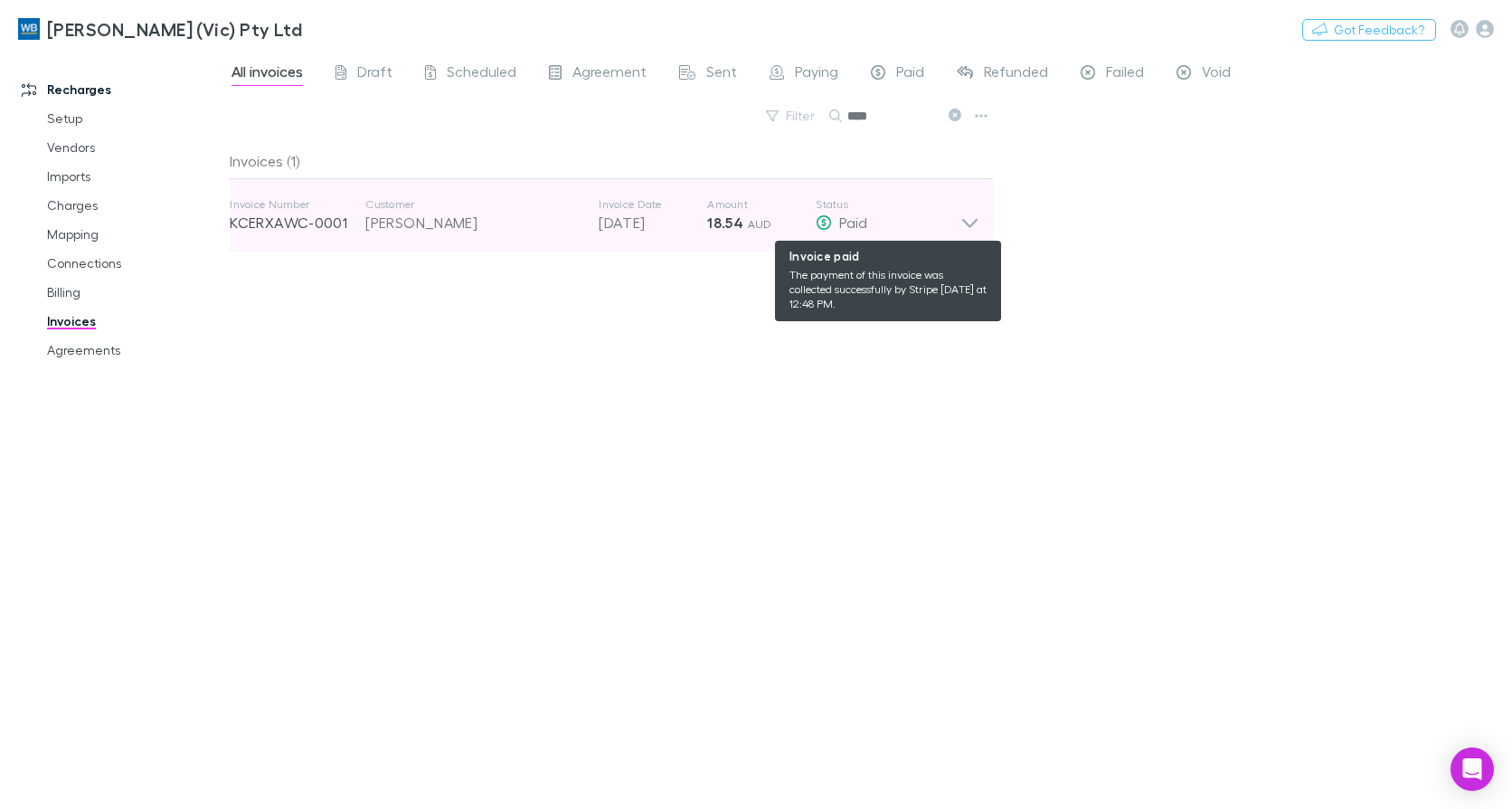
type input "****"
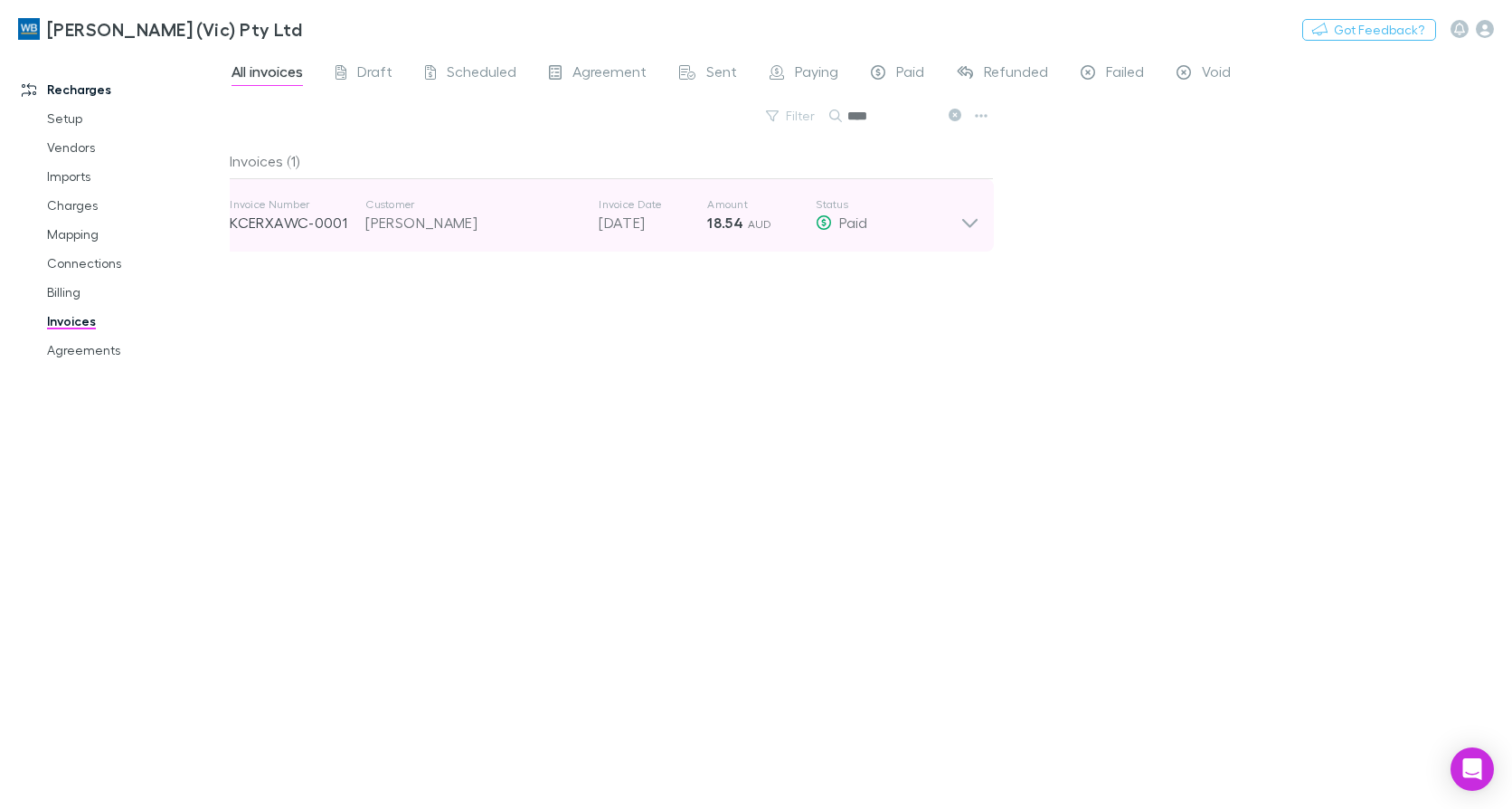
click at [965, 226] on icon at bounding box center [970, 215] width 19 height 36
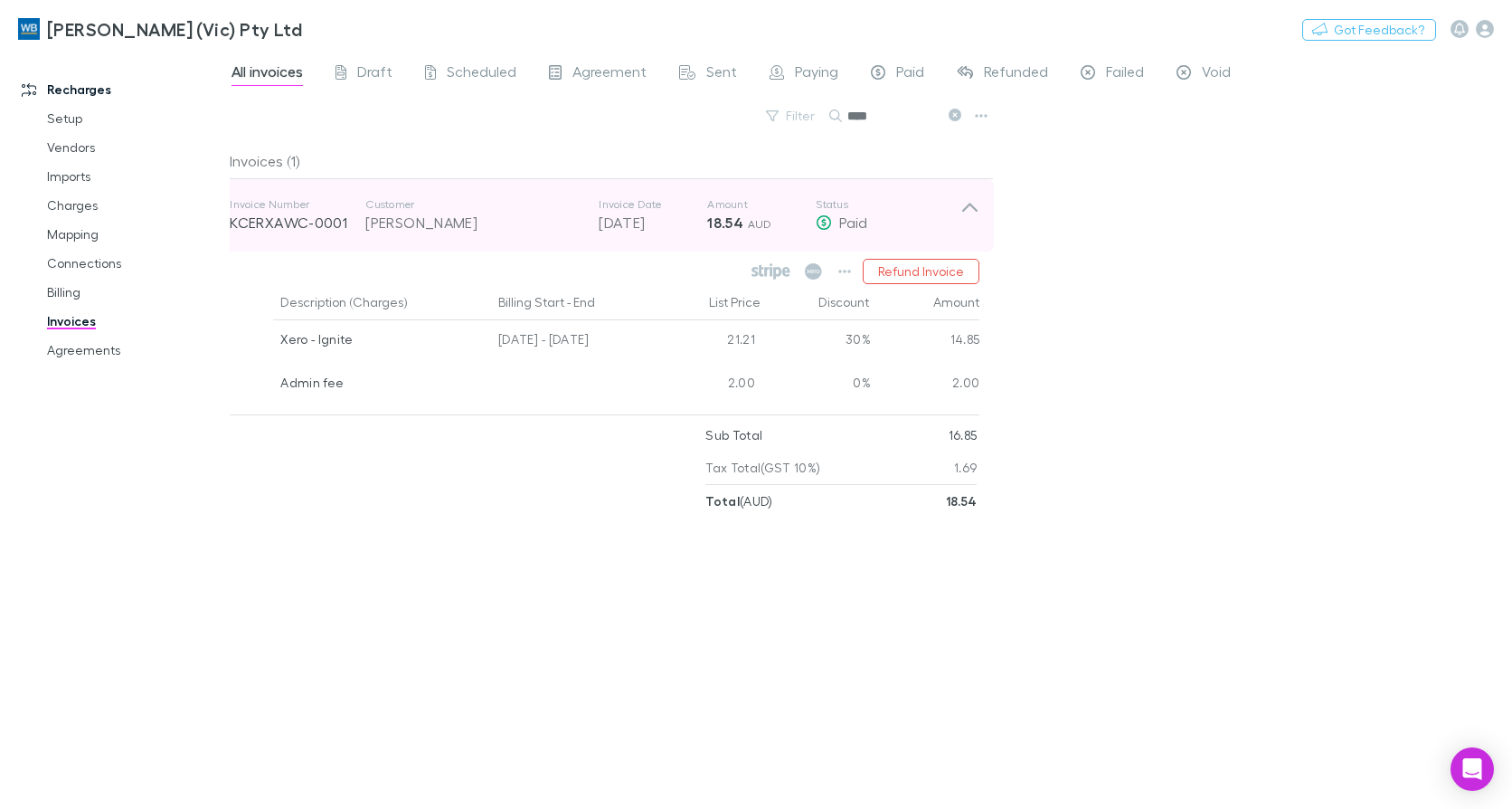
click at [972, 204] on icon at bounding box center [970, 215] width 19 height 36
